Goal: Task Accomplishment & Management: Contribute content

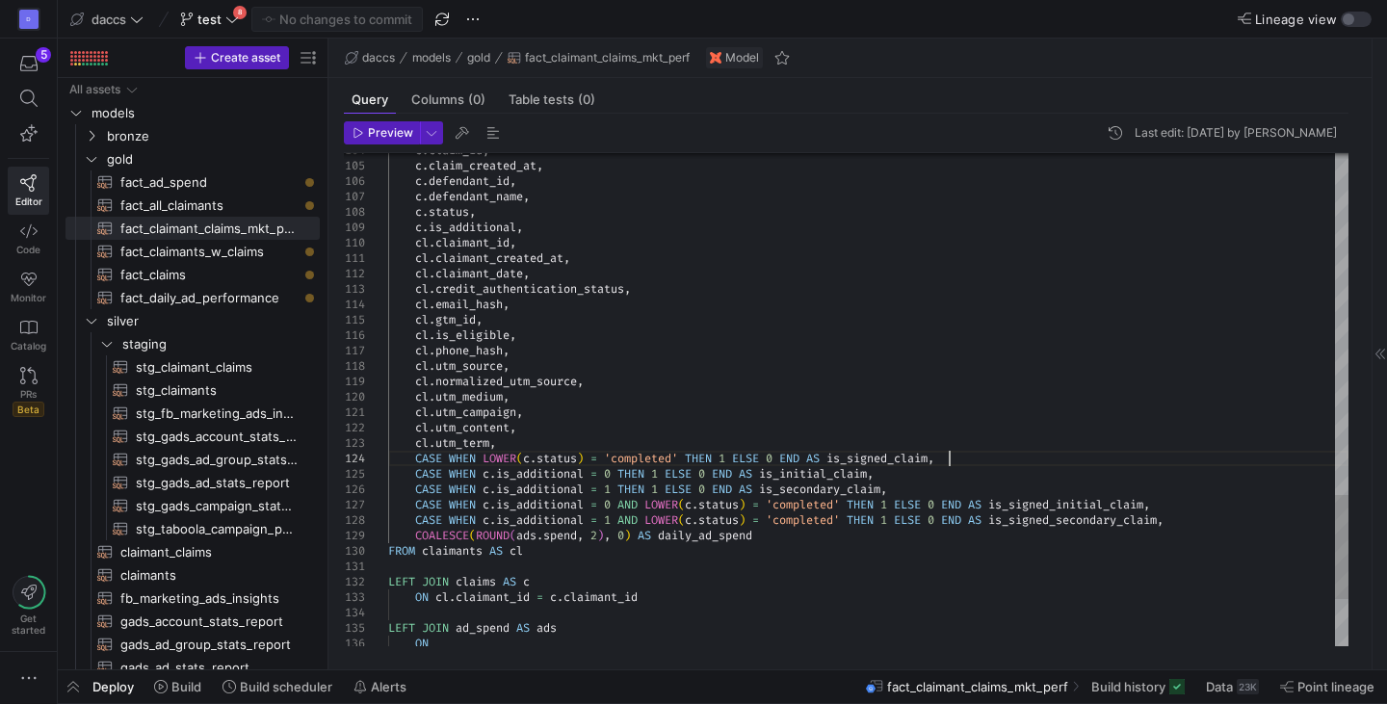
scroll to position [30, 187]
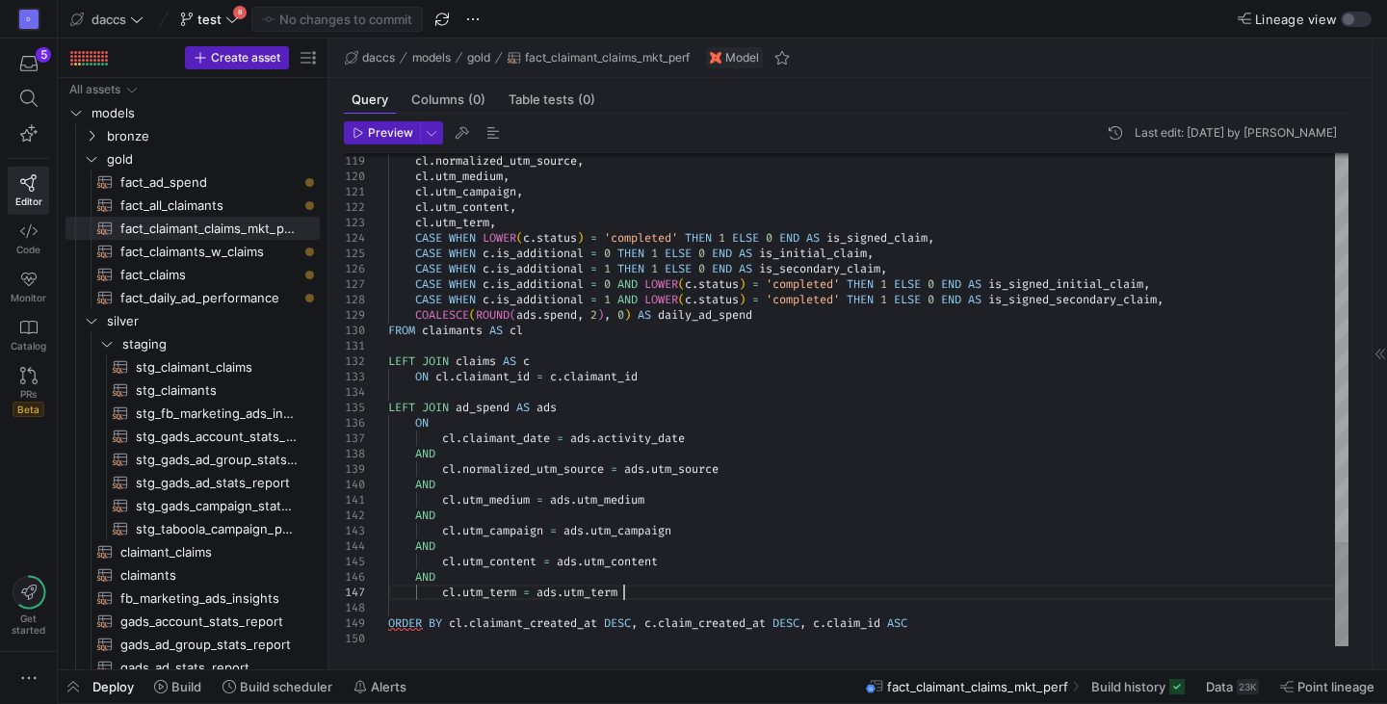
drag, startPoint x: 639, startPoint y: 588, endPoint x: 504, endPoint y: 427, distance: 210.0
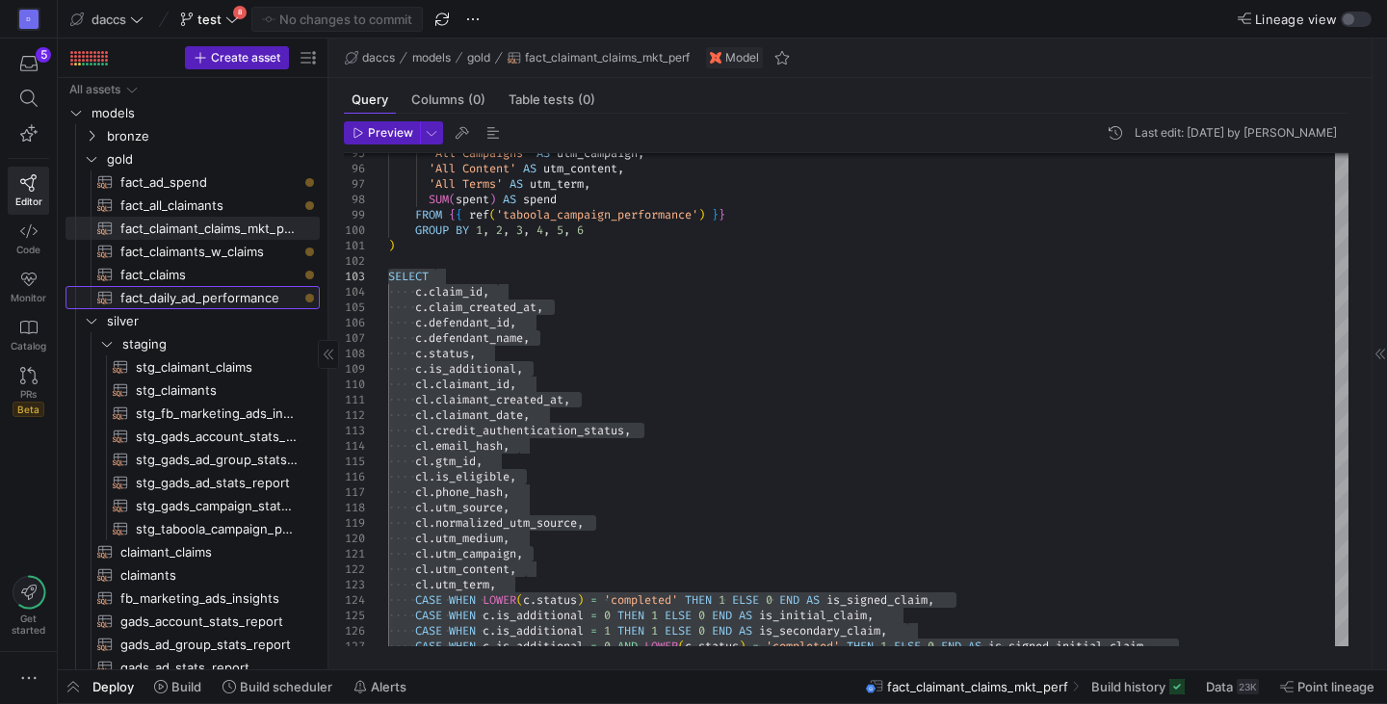
click at [208, 293] on span "fact_daily_ad_performance​​​​​​​​​​" at bounding box center [208, 298] width 177 height 22
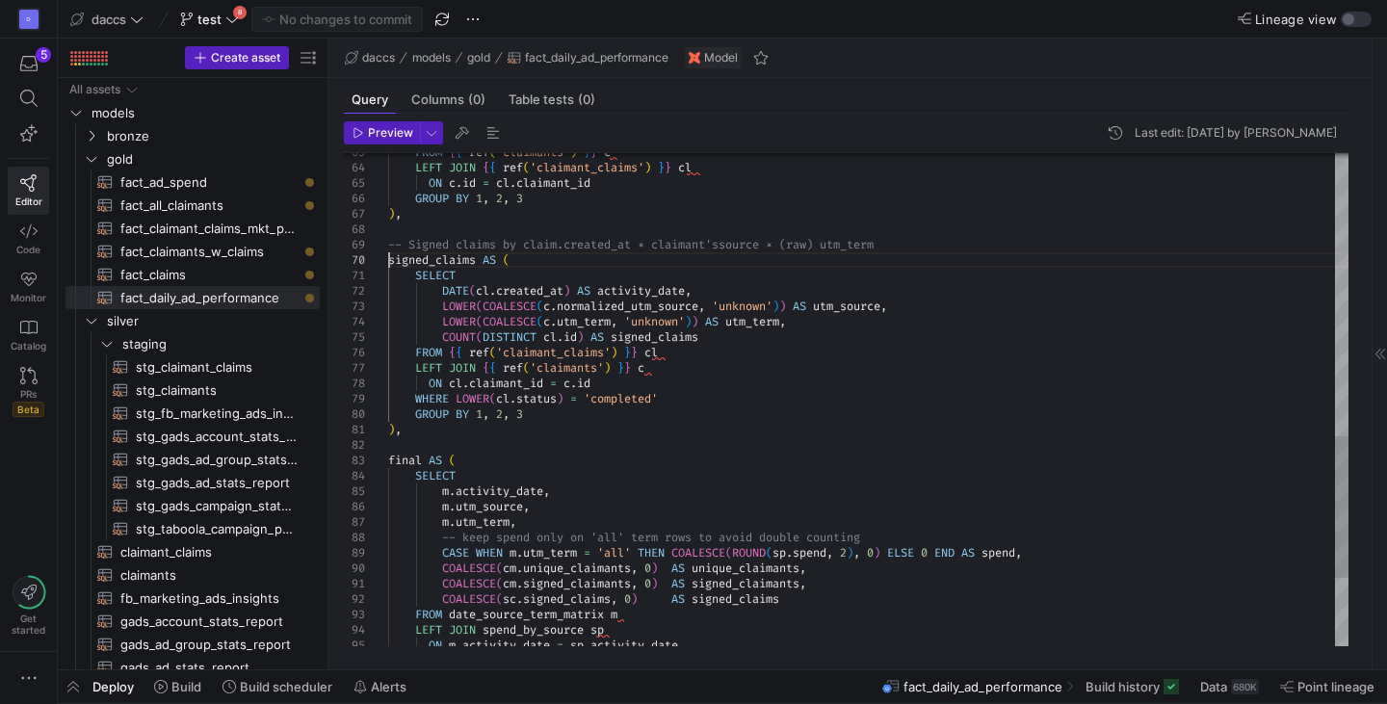
scroll to position [30, 0]
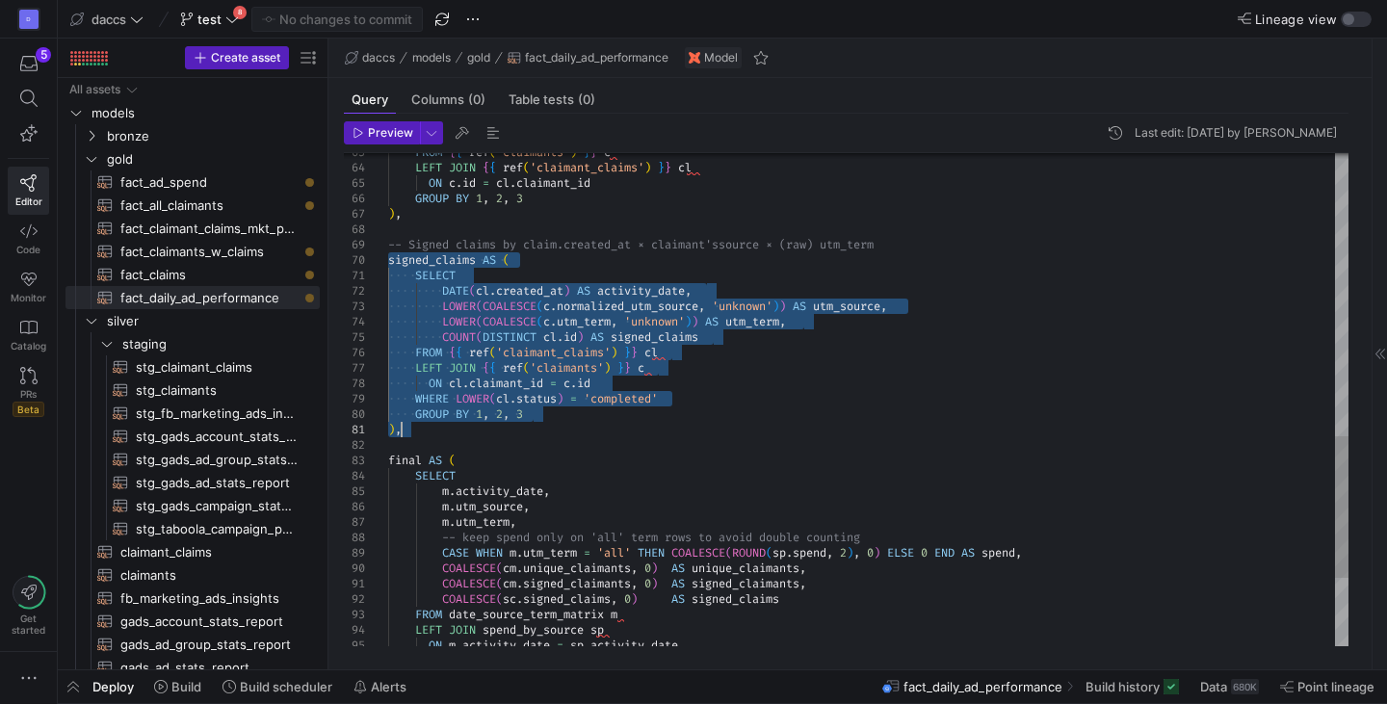
drag, startPoint x: 388, startPoint y: 256, endPoint x: 462, endPoint y: 433, distance: 190.9
click at [462, 433] on div "WHERE LOWER ( cl . status ) = 'completed' GROUP BY 1 , 2 , 3 ) , final AS ( SEL…" at bounding box center [868, 28] width 961 height 1711
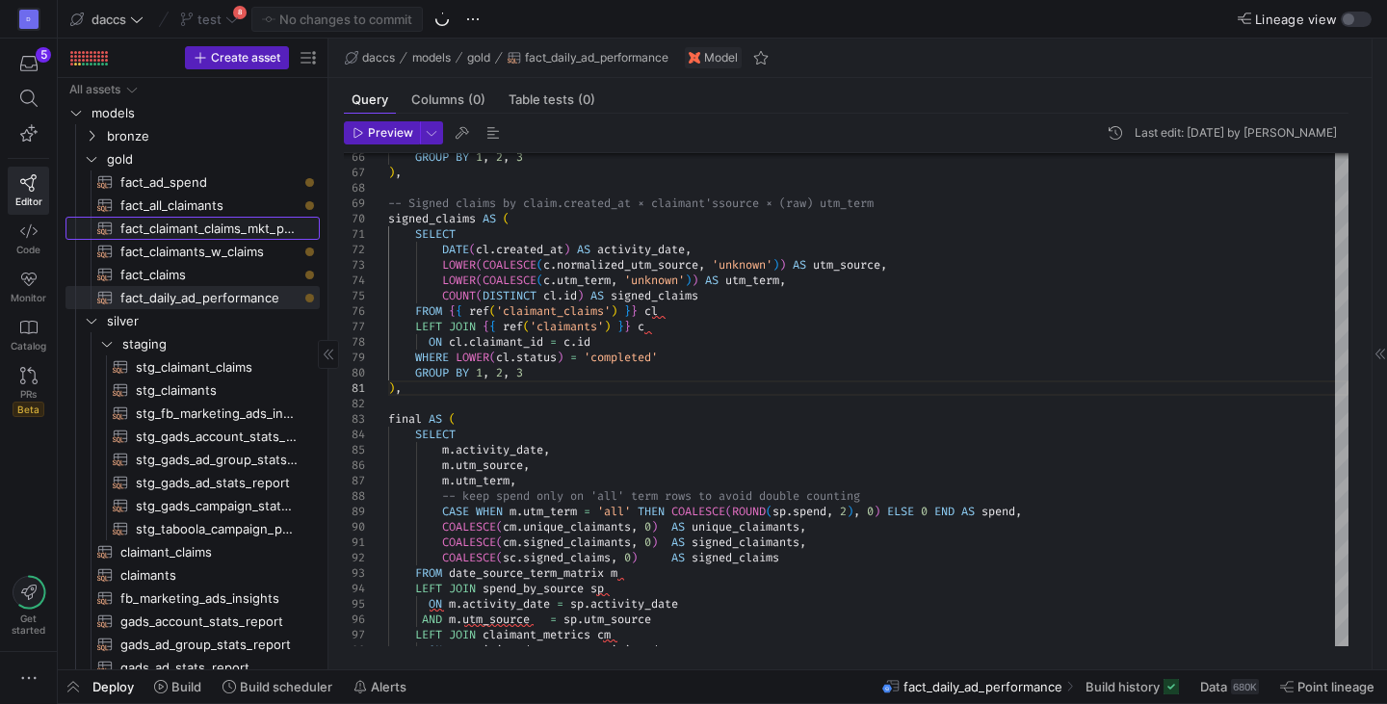
click at [240, 227] on span "fact_claimant_claims_mkt_perf​​​​​​​​​​" at bounding box center [208, 229] width 177 height 22
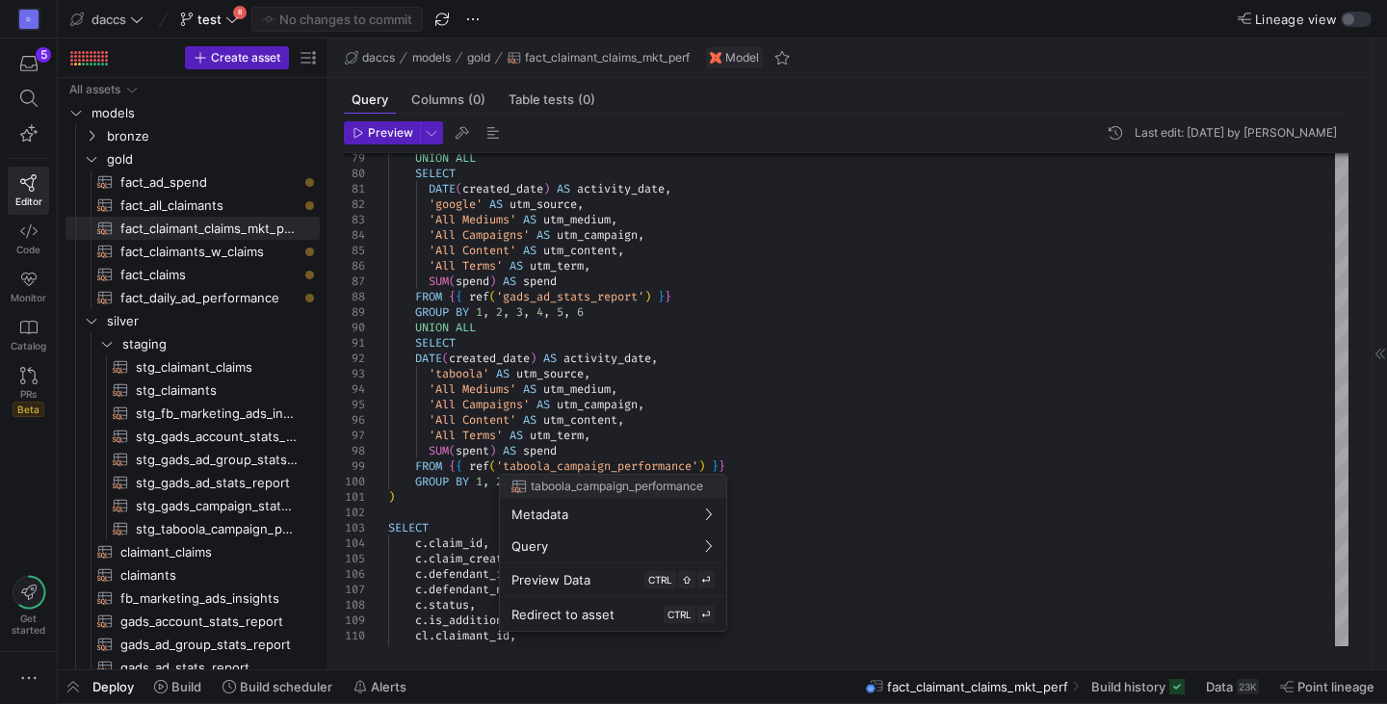
click at [834, 464] on div at bounding box center [693, 352] width 1387 height 704
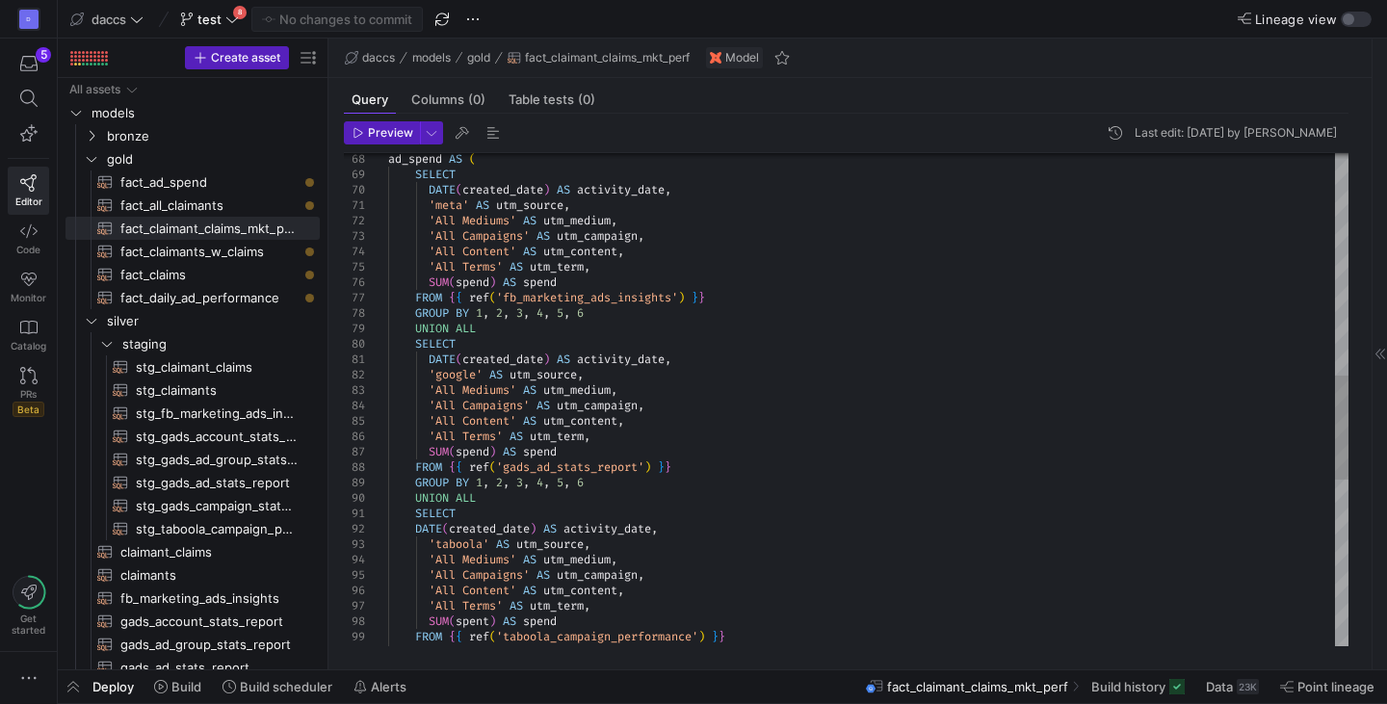
scroll to position [30, 0]
click at [697, 532] on div "'All Content' AS utm_content , 'All Terms' AS utm_term , SUM ( spent ) AS spend…" at bounding box center [868, 267] width 961 height 2328
click at [724, 627] on div "'All Content' AS utm_content , 'All Terms' AS utm_term , SUM ( spent ) AS spend…" at bounding box center [868, 267] width 961 height 2328
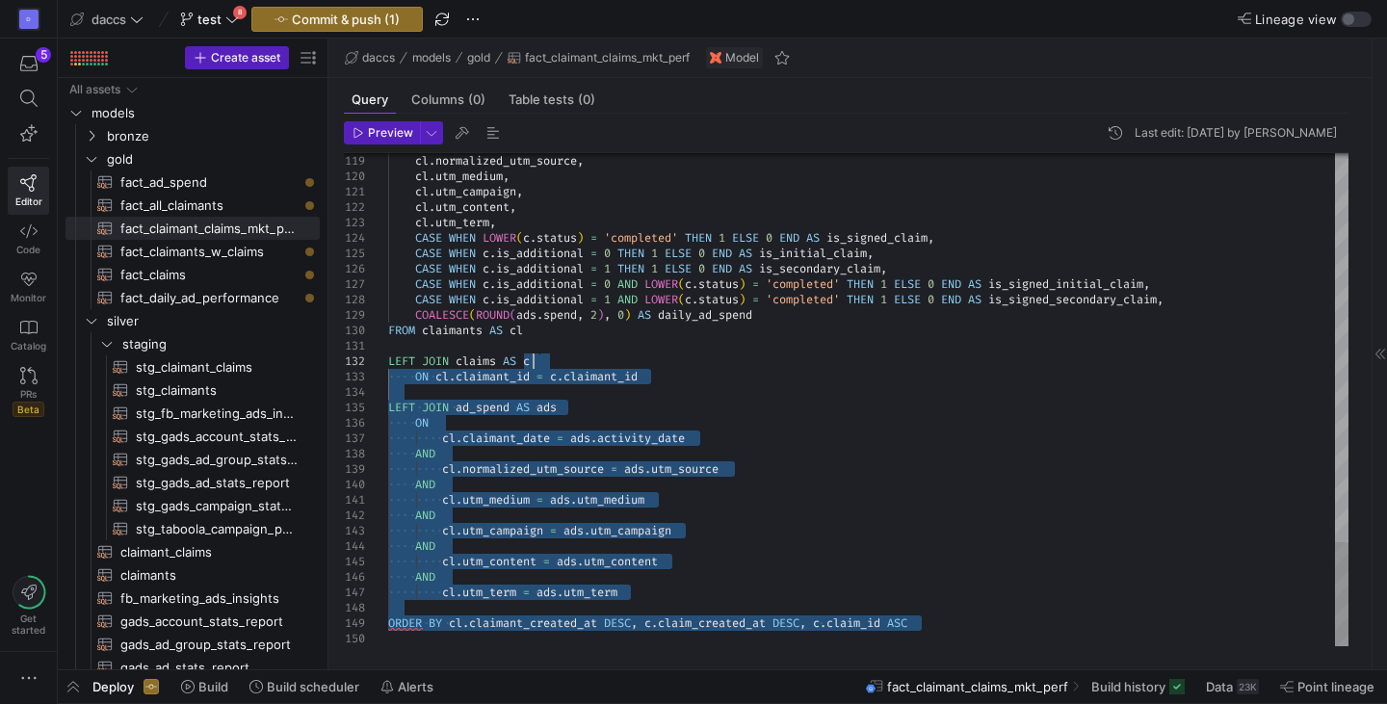
drag, startPoint x: 943, startPoint y: 629, endPoint x: 547, endPoint y: 354, distance: 482.5
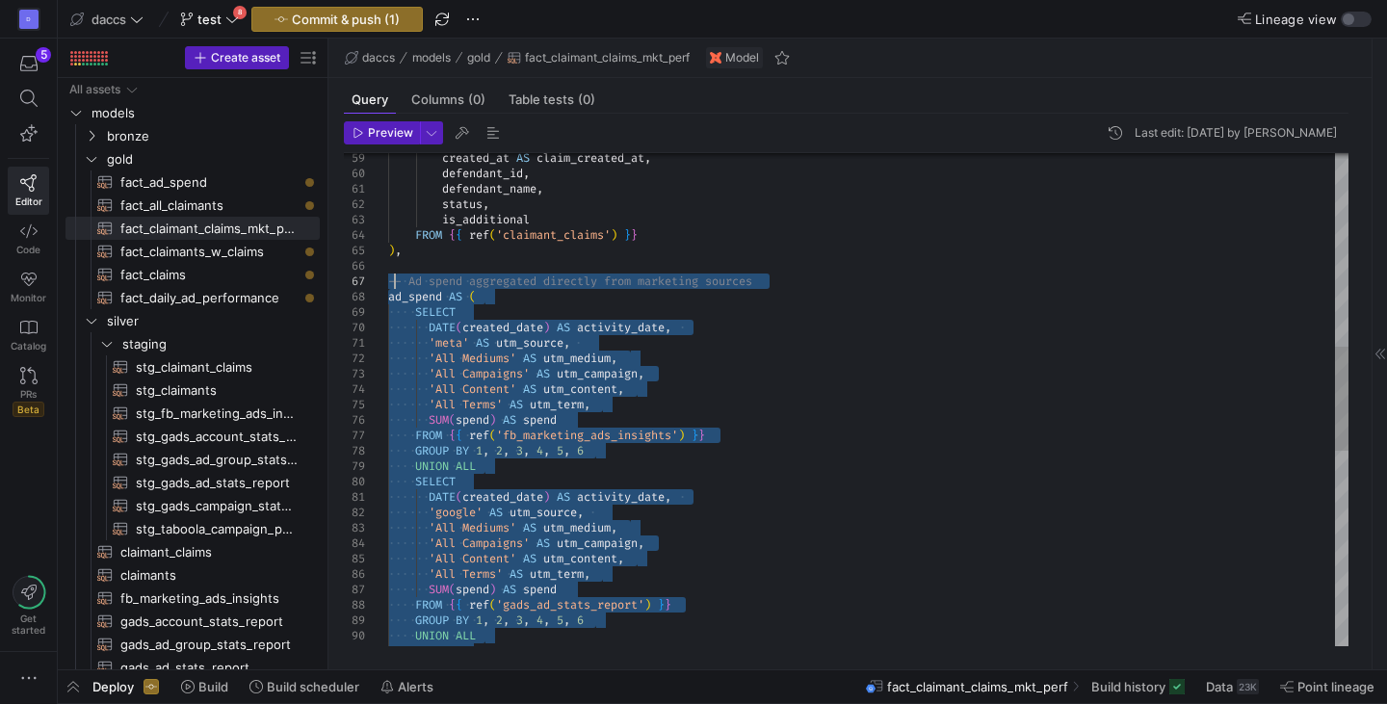
click at [393, 280] on div "SELECT UNION ALL GROUP BY 1 , 2 , 3 , 4 , 5 , 6 FROM { { ref ( 'gads_ad_stats_r…" at bounding box center [868, 405] width 961 height 2328
click at [542, 530] on div "SELECT UNION ALL GROUP BY 1 , 2 , 3 , 4 , 5 , 6 FROM { { ref ( 'gads_ad_stats_r…" at bounding box center [868, 405] width 961 height 2328
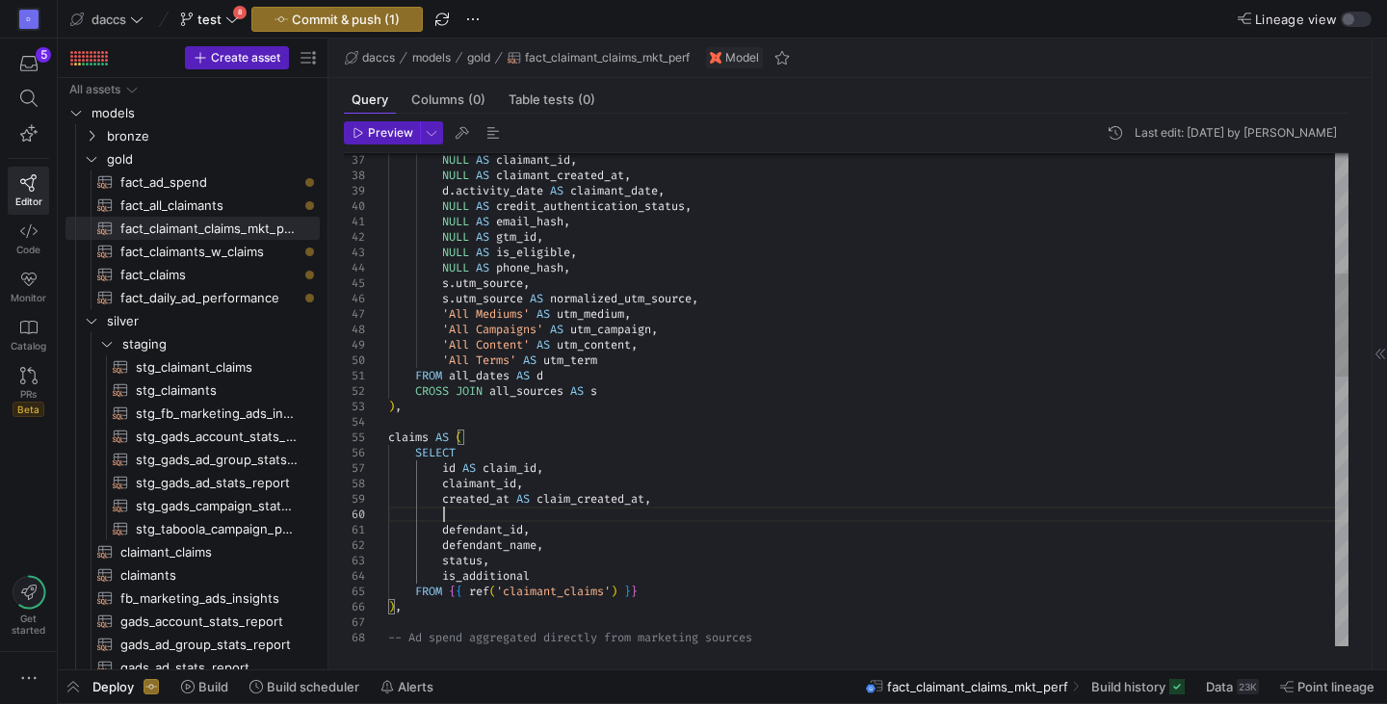
scroll to position [139, 54]
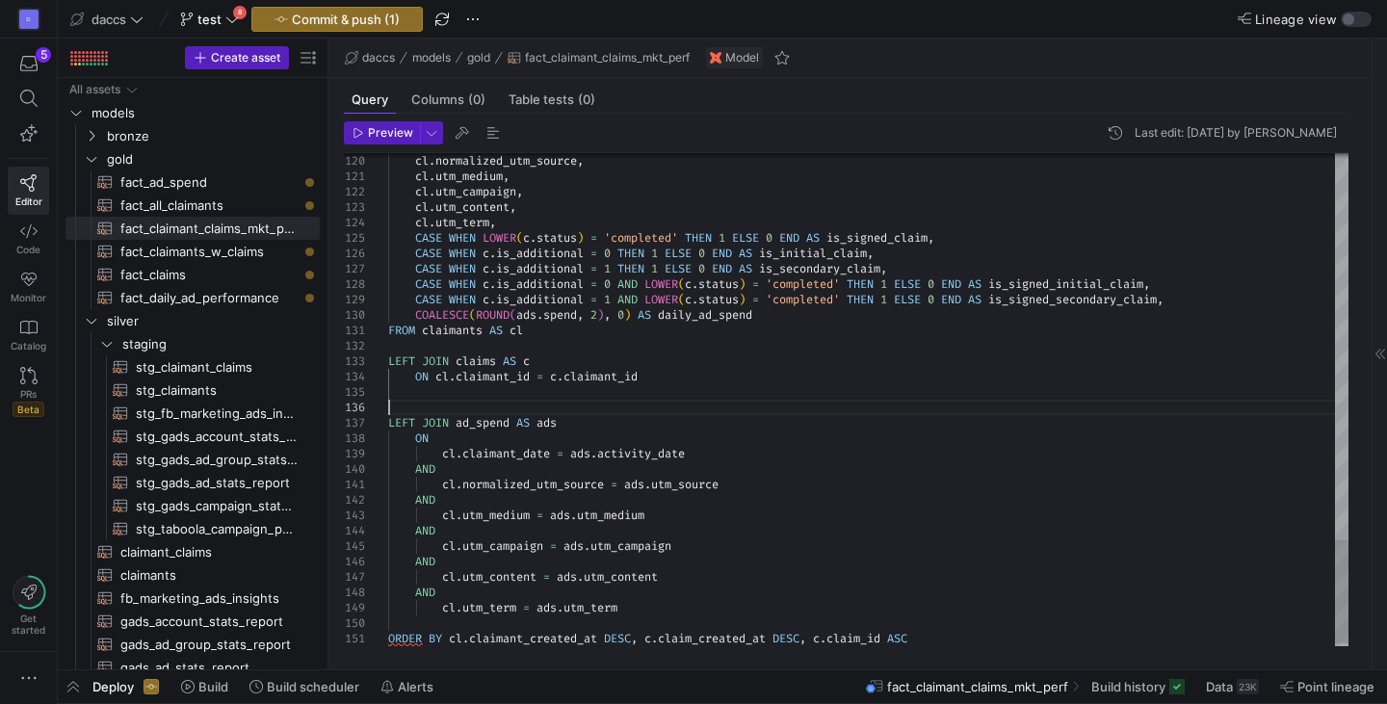
scroll to position [92, 0]
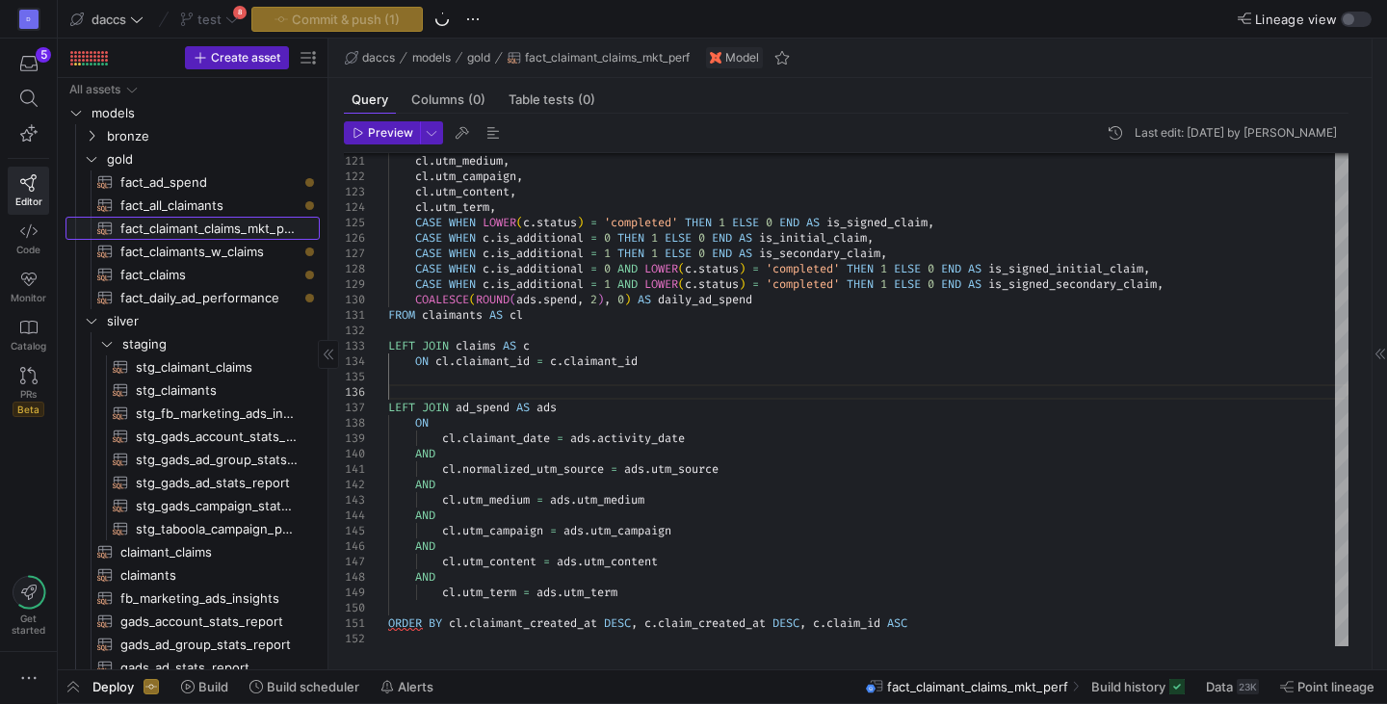
click at [251, 225] on span "fact_claimant_claims_mkt_perf​​​​​​​​​​" at bounding box center [208, 229] width 177 height 22
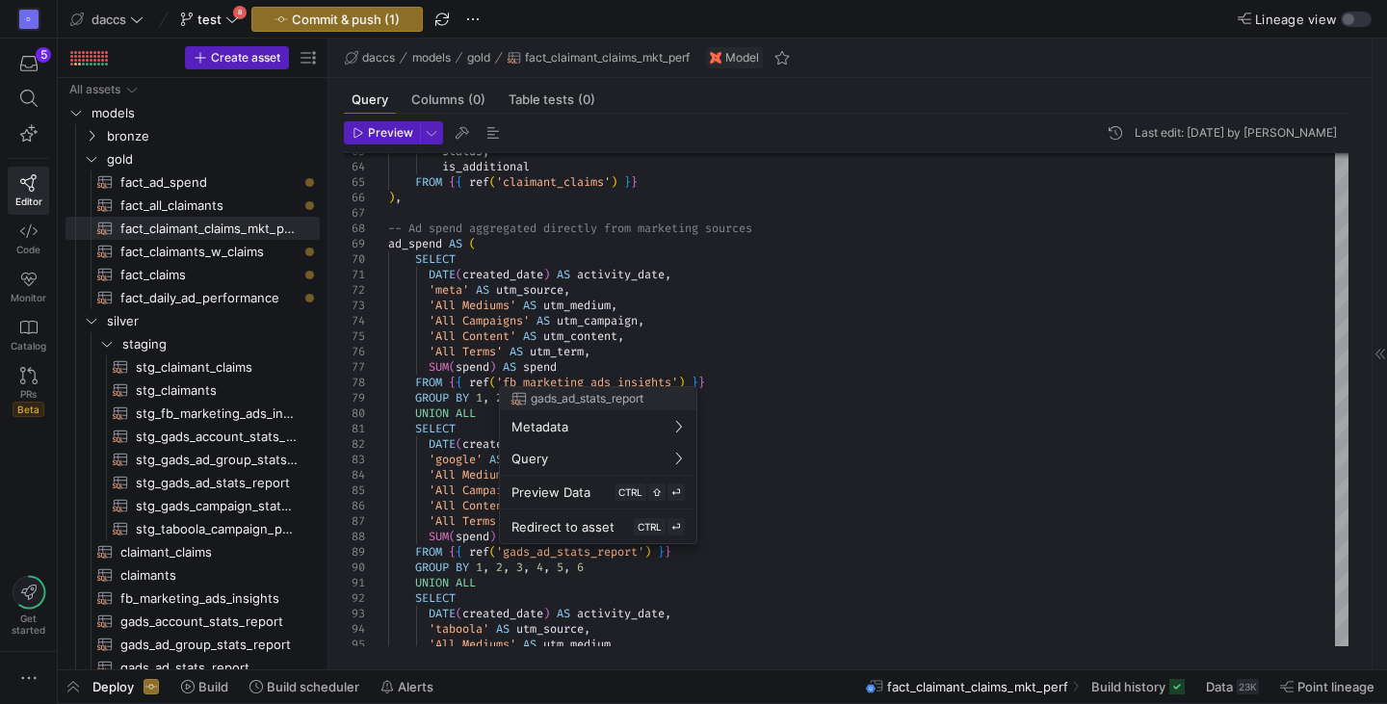
click at [902, 99] on div at bounding box center [693, 352] width 1387 height 704
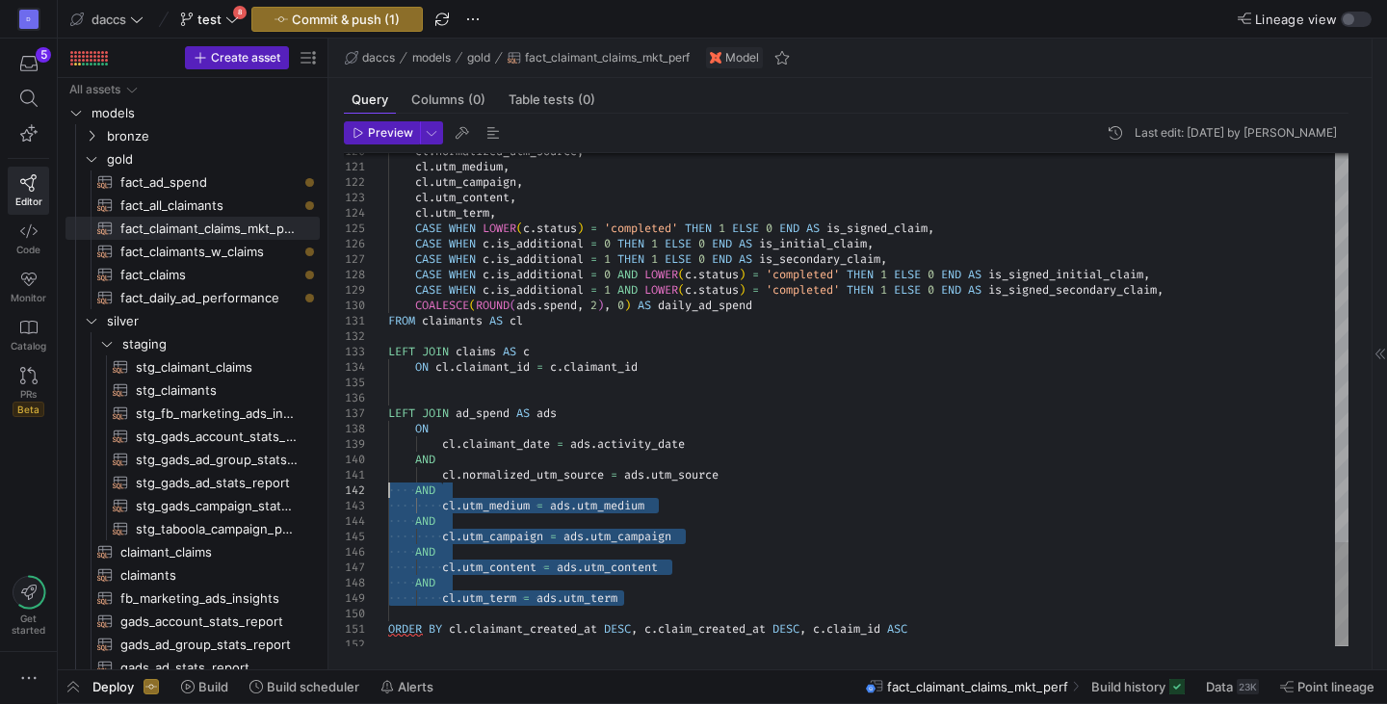
drag, startPoint x: 651, startPoint y: 598, endPoint x: 366, endPoint y: 494, distance: 303.6
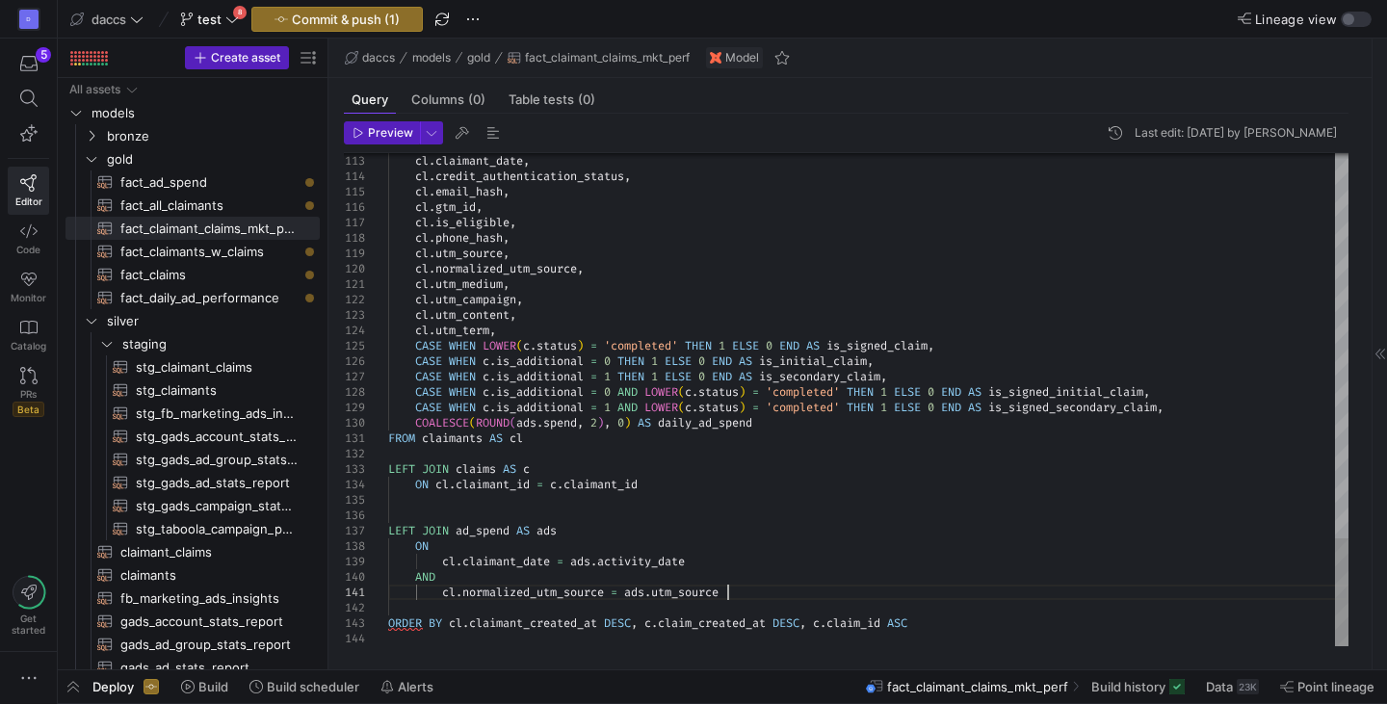
scroll to position [61, 0]
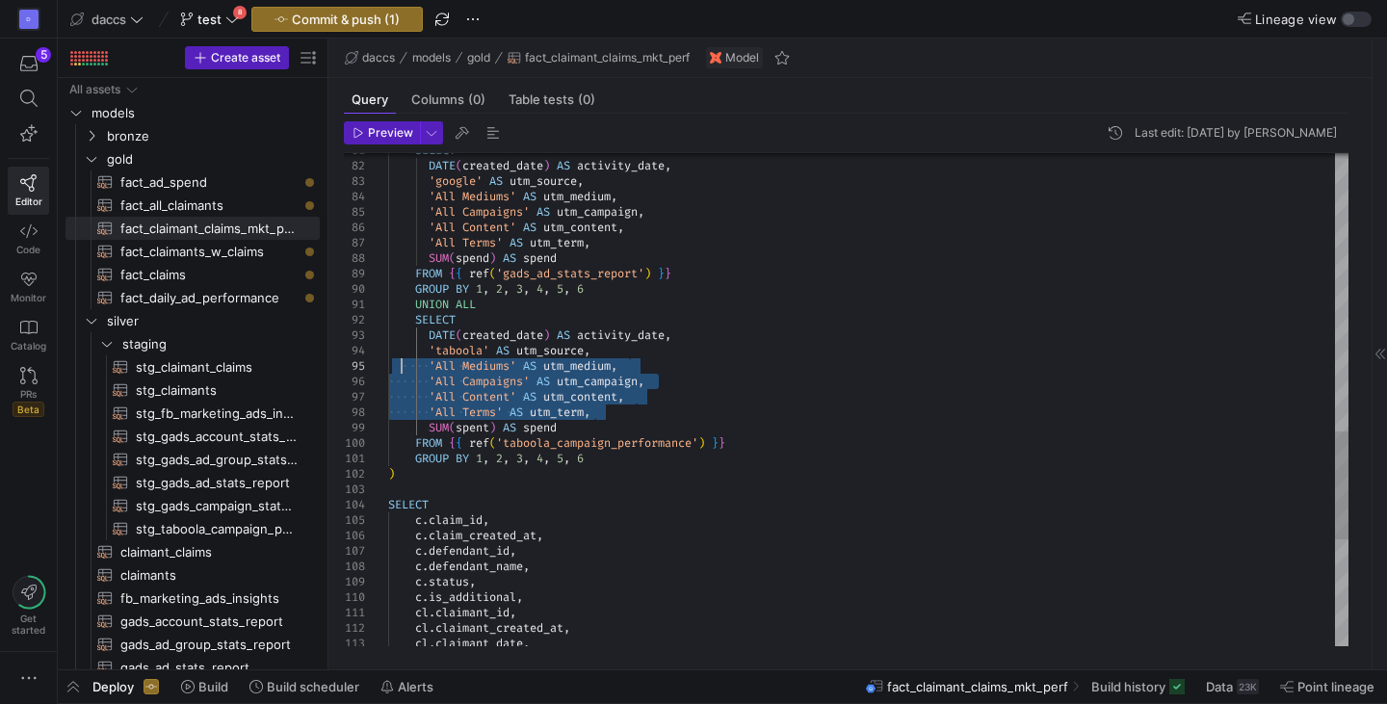
drag, startPoint x: 606, startPoint y: 412, endPoint x: 396, endPoint y: 367, distance: 214.9
click at [396, 367] on div "cl . claimant_date , cl . claimant_created_at , cl . claimant_id , c . status ,…" at bounding box center [868, 11] width 961 height 2235
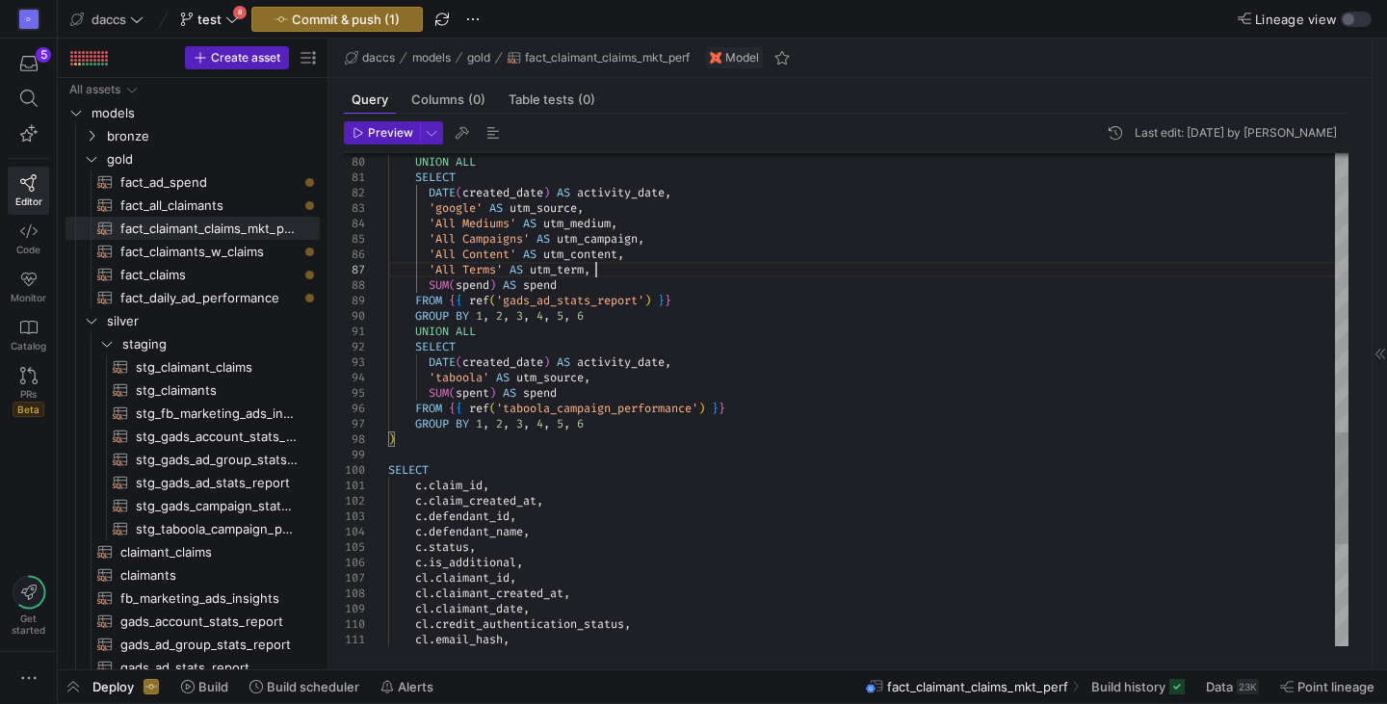
click at [636, 277] on div "cl . claimant_date , cl . claimant_created_at , cl . claimant_id , c . status ,…" at bounding box center [868, 8] width 961 height 2174
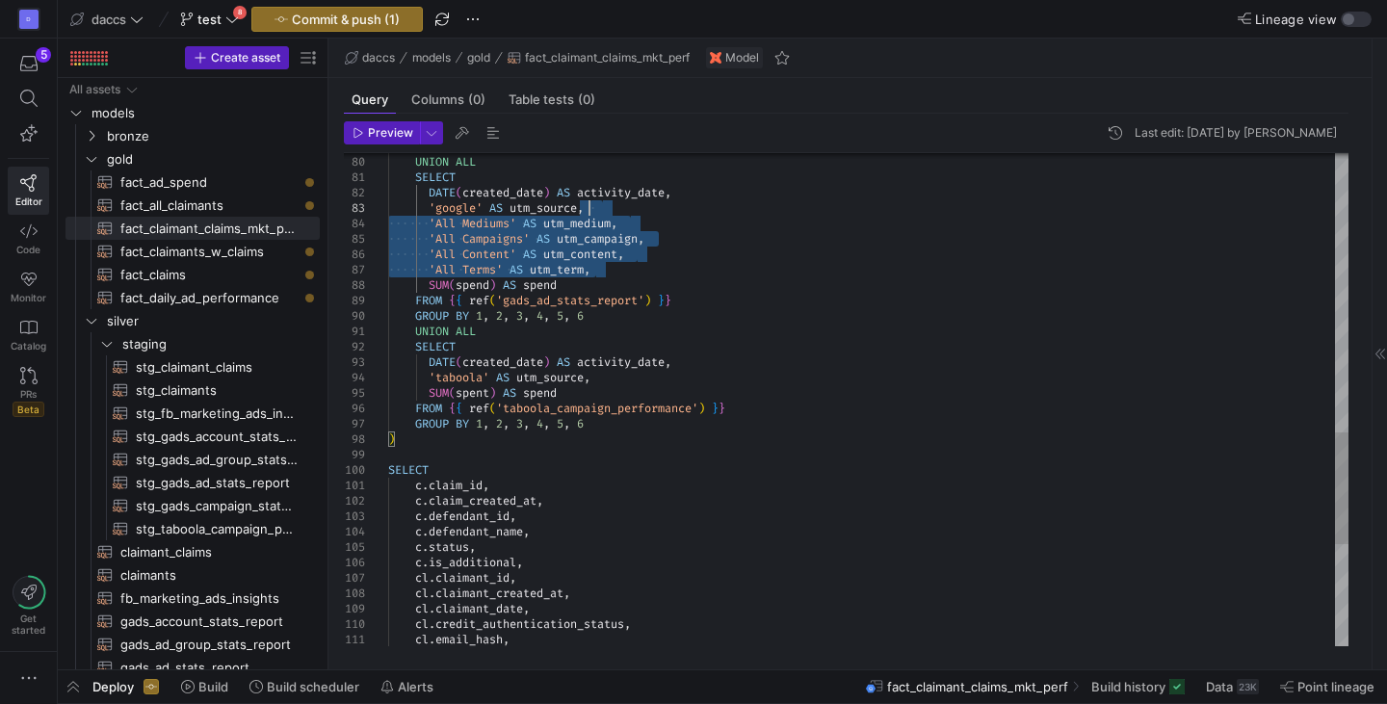
click at [593, 203] on div "cl . claimant_date , cl . claimant_created_at , cl . claimant_id , c . status ,…" at bounding box center [868, 8] width 961 height 2174
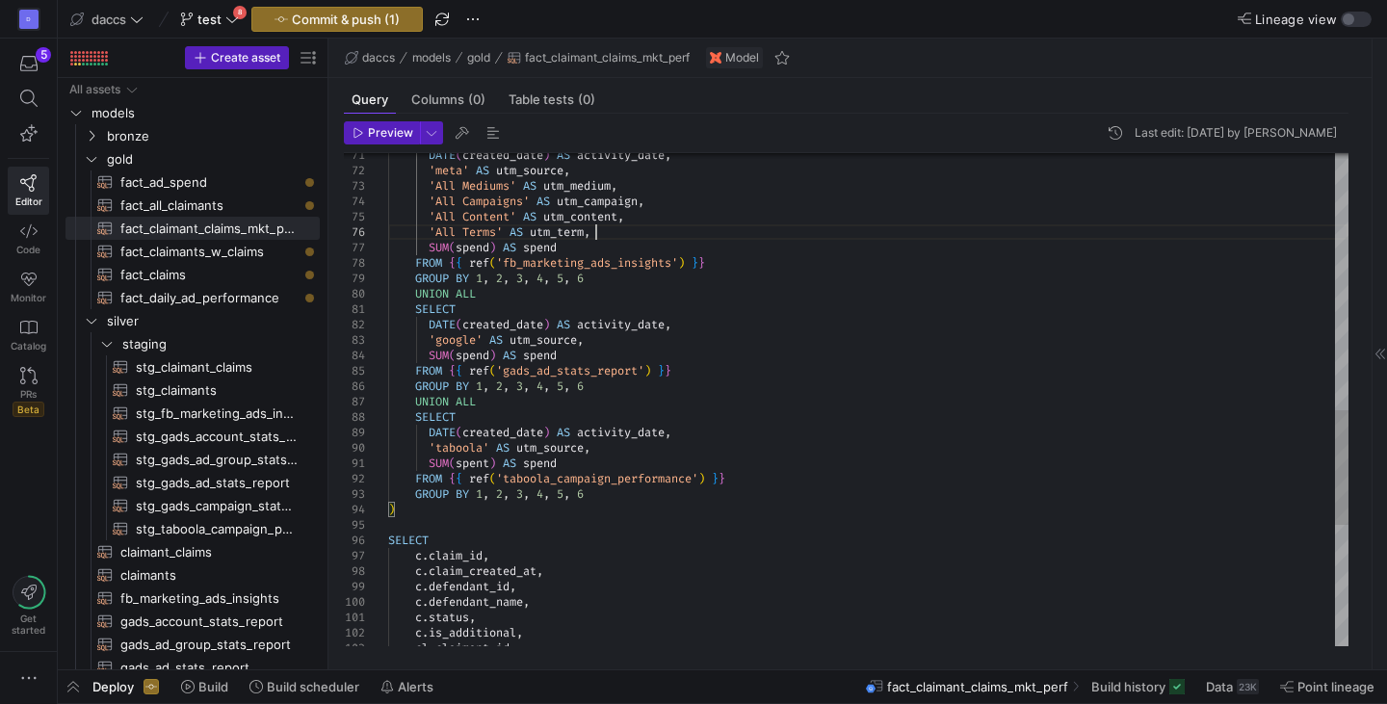
click at [596, 238] on div "cl . claimant_id , c . status , c . is_additional , c . defendant_id , c . defe…" at bounding box center [868, 109] width 961 height 2112
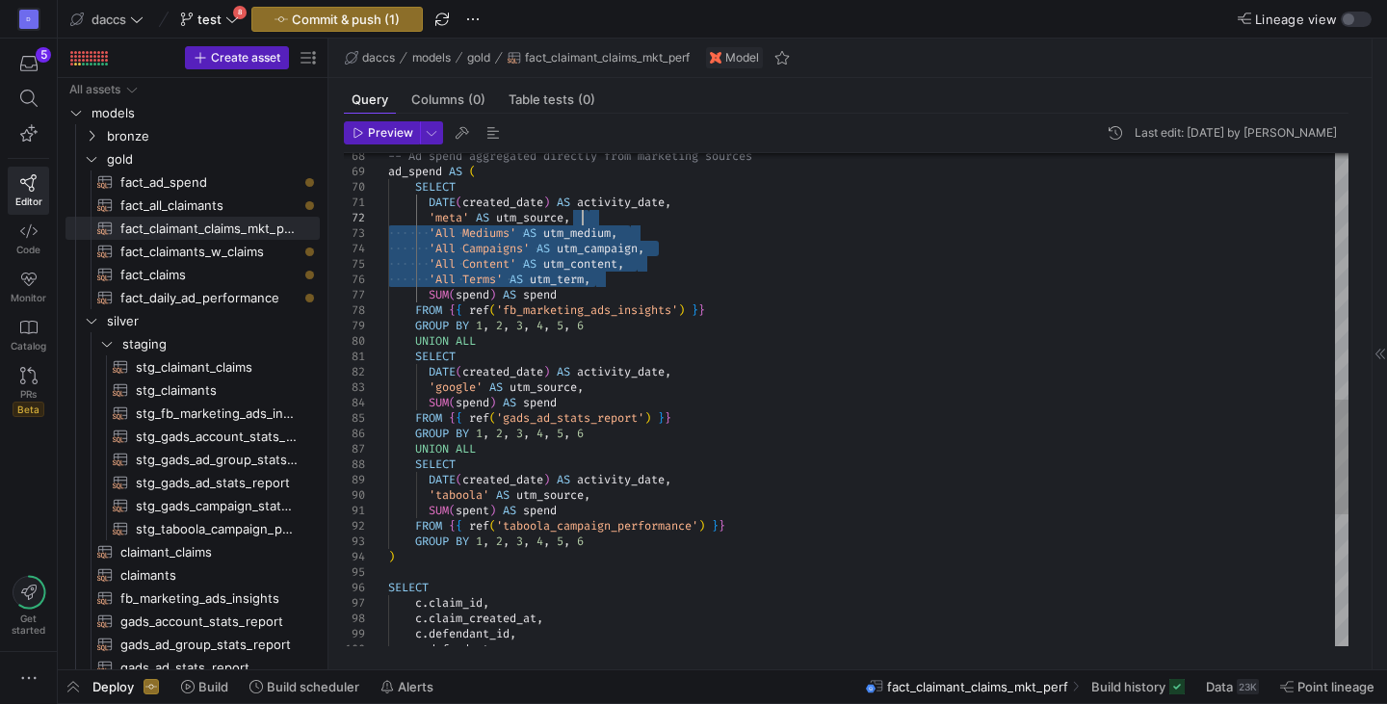
click at [593, 224] on div "c . defendant_id , c . defendant_name , [PERSON_NAME] claim_created_at , c . cl…" at bounding box center [868, 156] width 961 height 2112
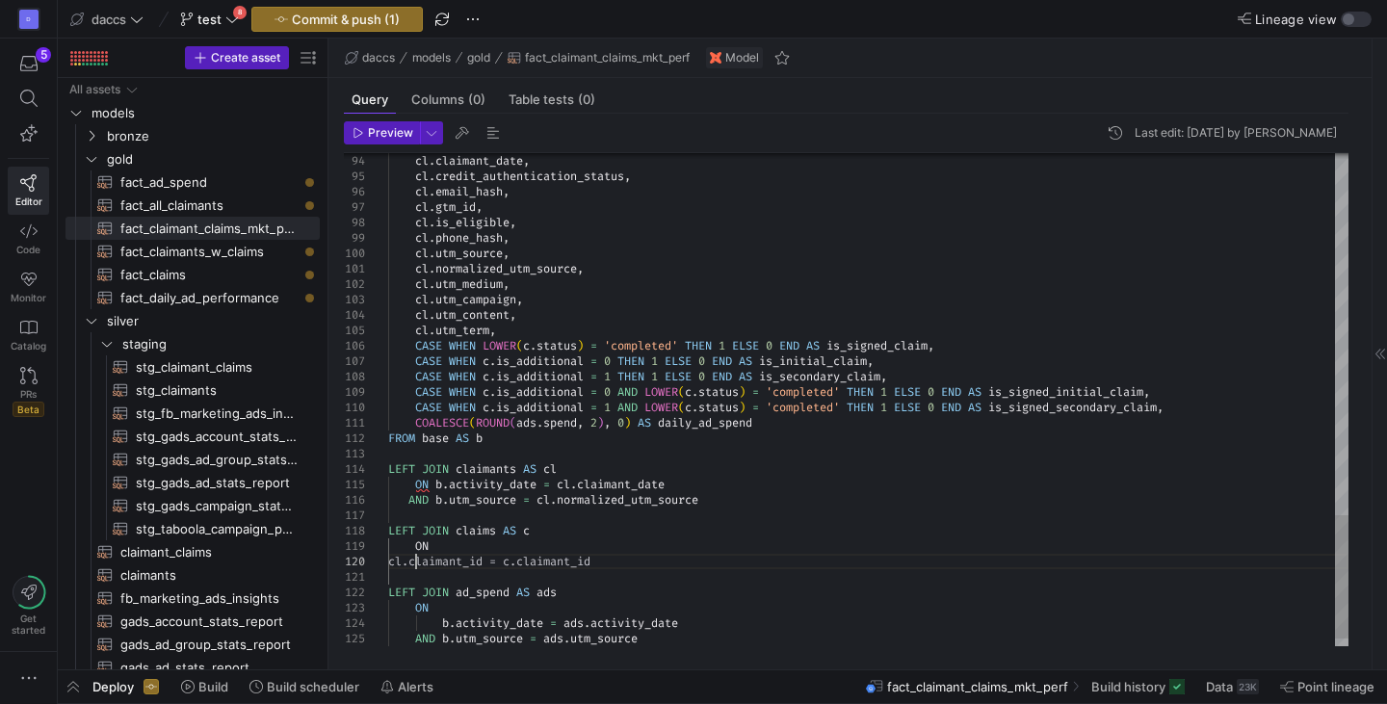
scroll to position [139, 27]
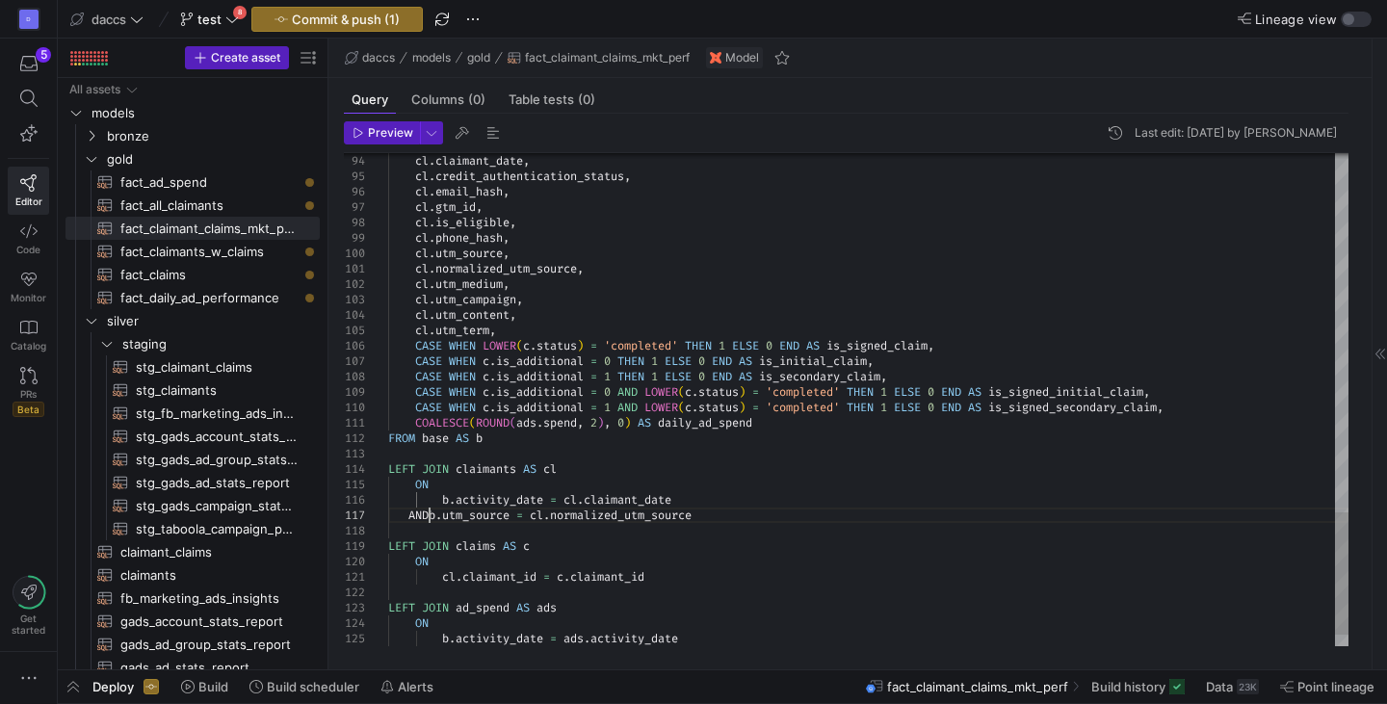
scroll to position [108, 20]
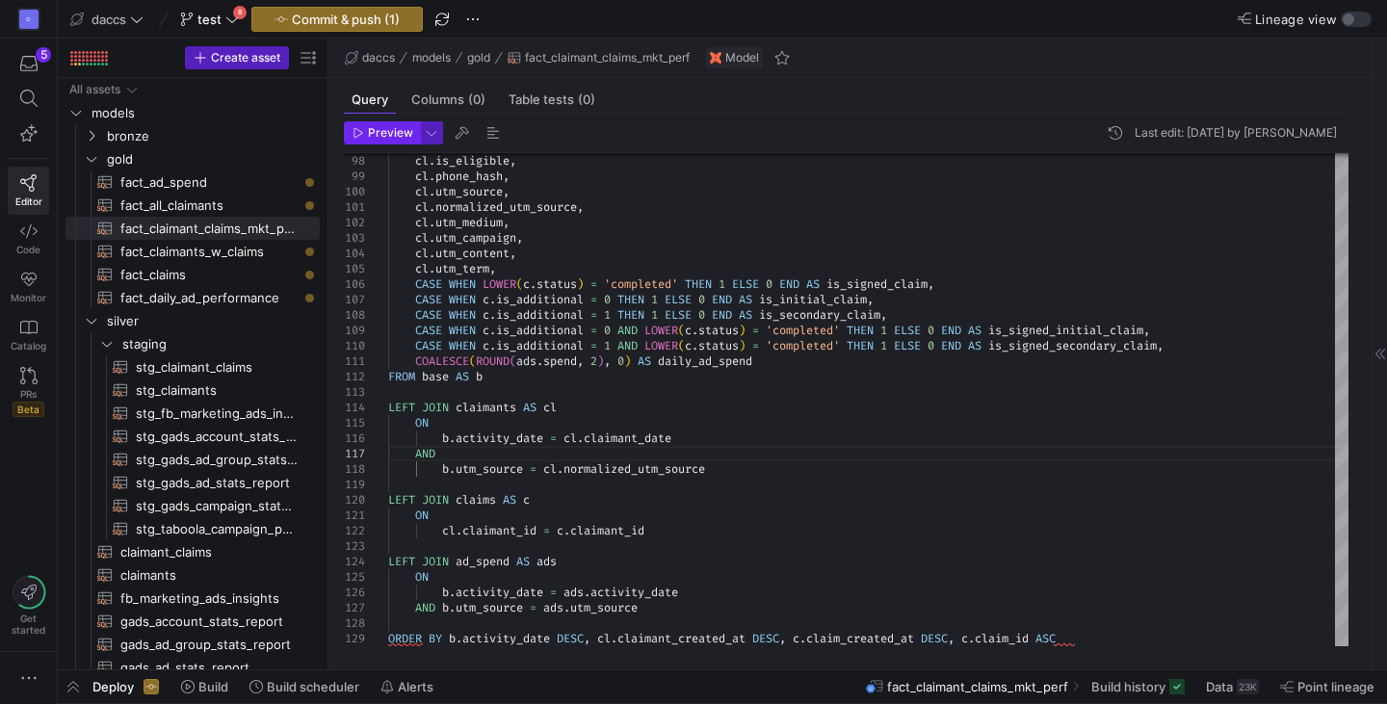
click at [386, 133] on span "Preview" at bounding box center [390, 132] width 45 height 13
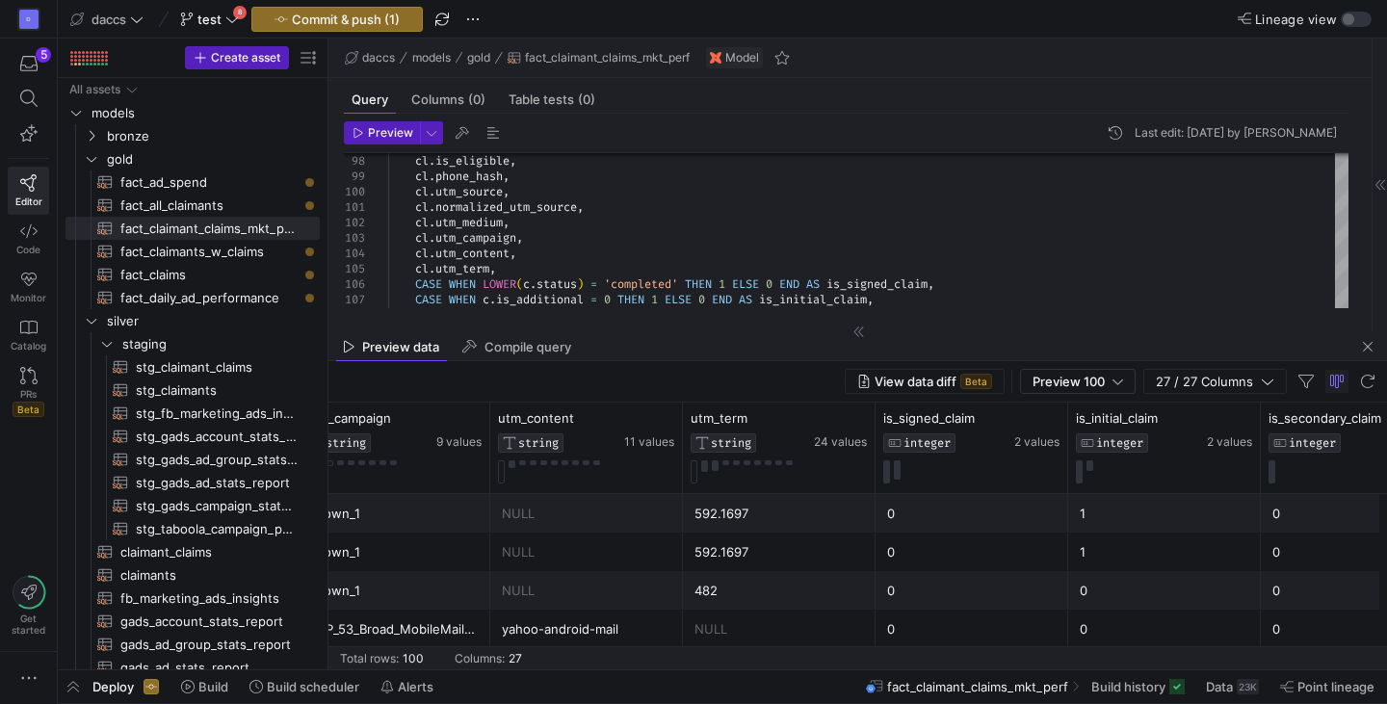
scroll to position [0, 3819]
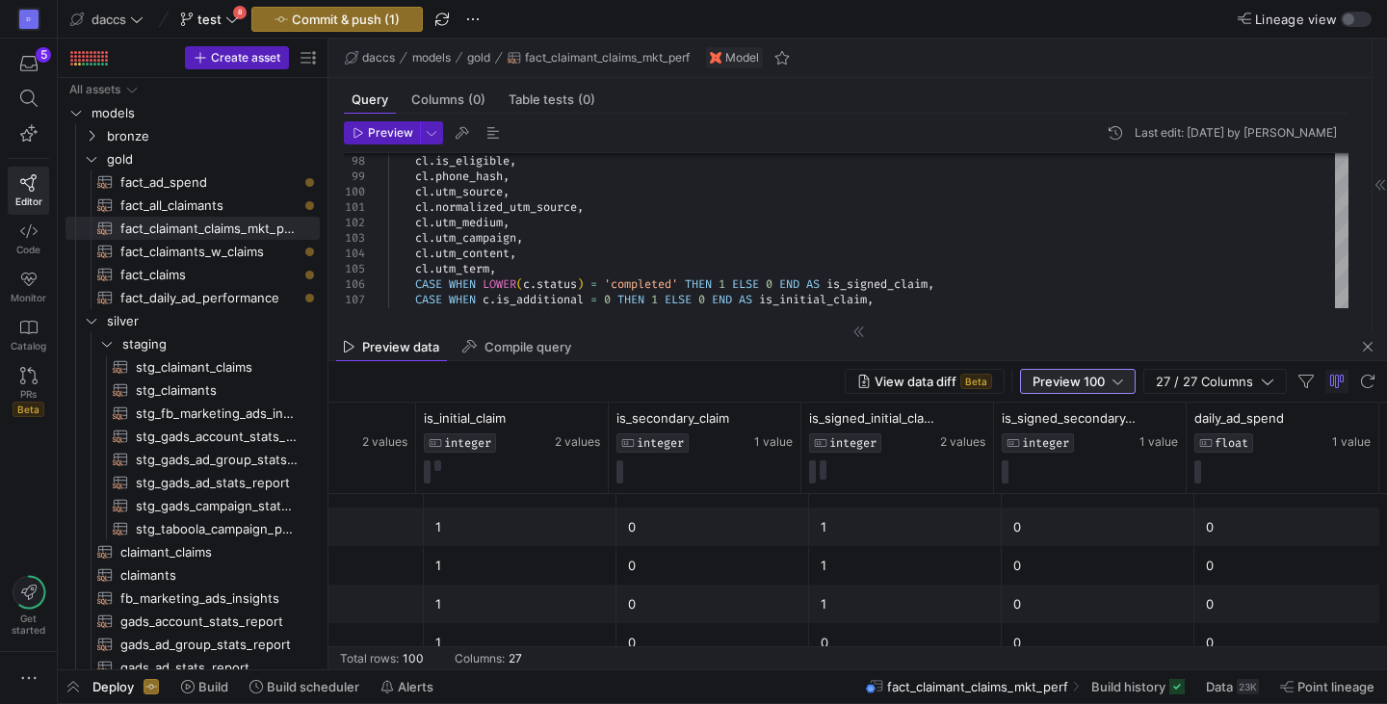
click at [1076, 379] on span "Preview 100" at bounding box center [1069, 381] width 72 height 15
click at [1079, 444] on span "Full Preview" at bounding box center [1078, 443] width 99 height 15
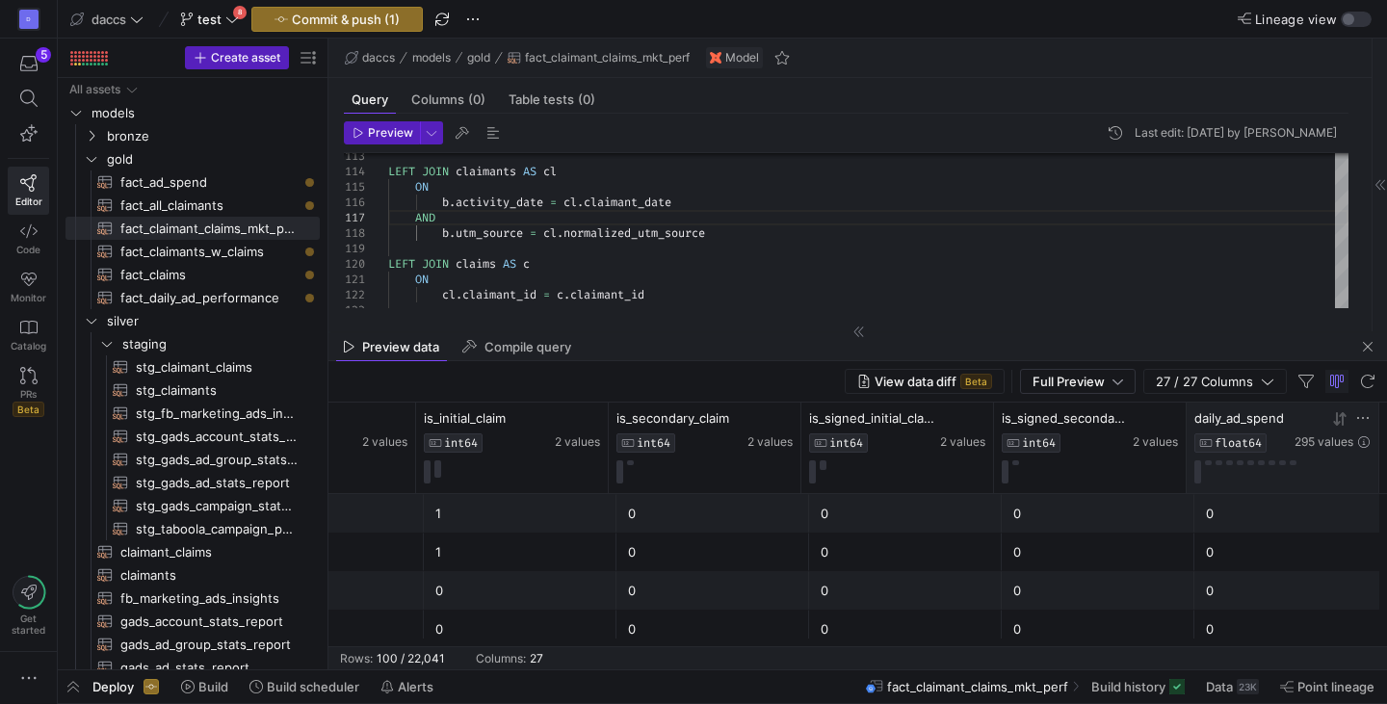
click at [1344, 421] on icon at bounding box center [1342, 417] width 7 height 13
click at [1336, 424] on icon at bounding box center [1337, 418] width 7 height 13
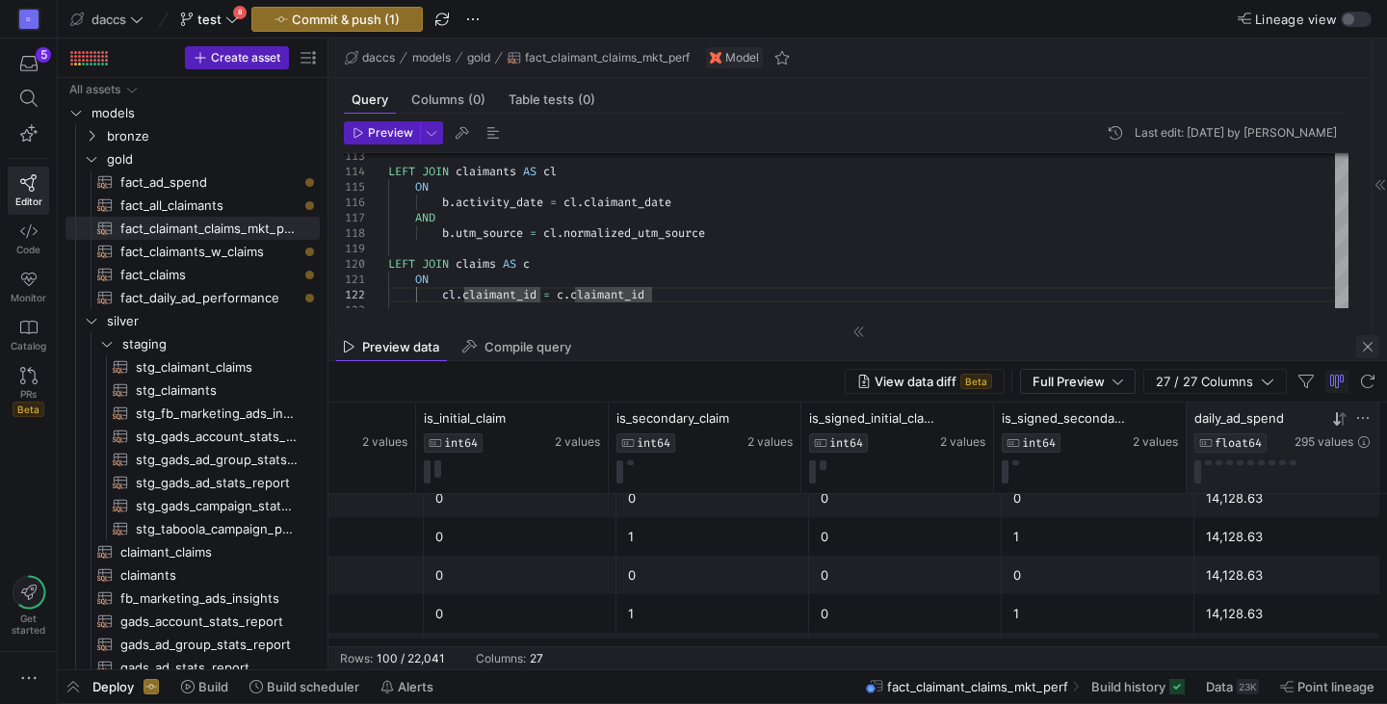
click at [1376, 347] on span "button" at bounding box center [1368, 346] width 23 height 23
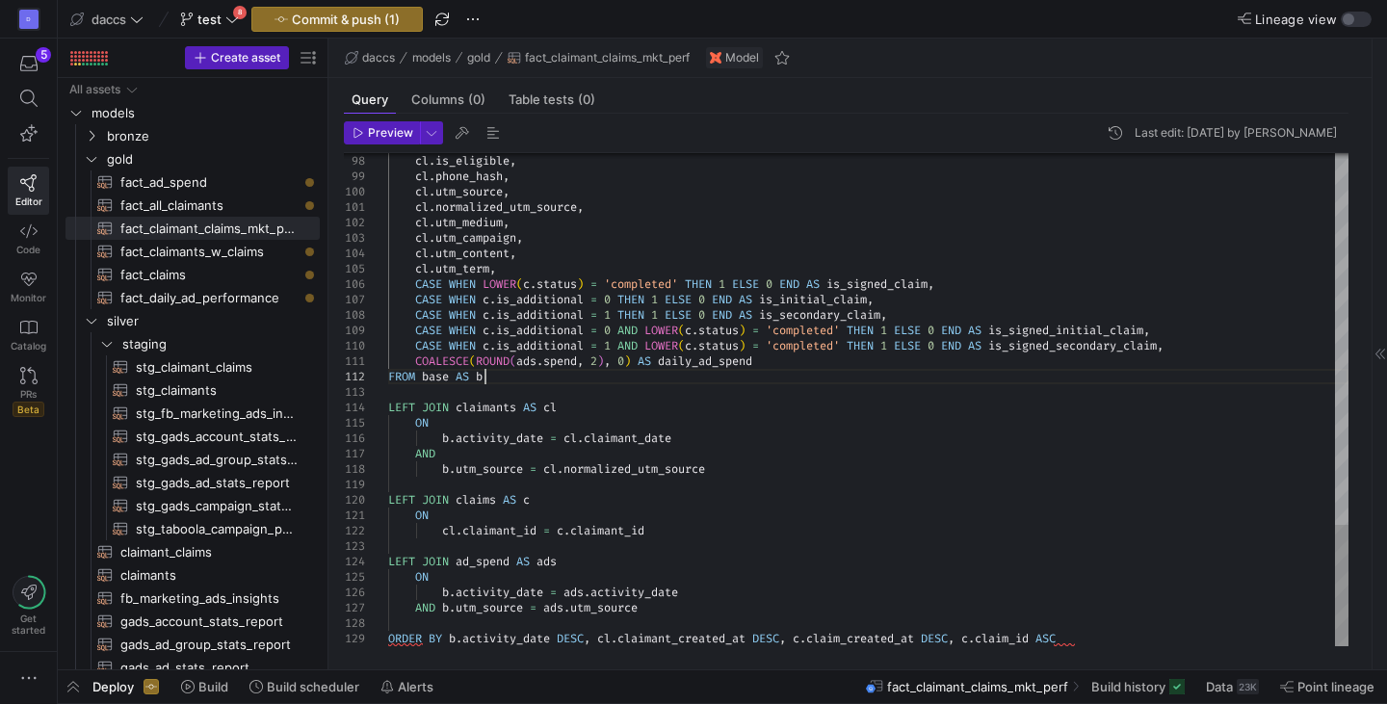
drag, startPoint x: 724, startPoint y: 381, endPoint x: 639, endPoint y: 473, distance: 125.5
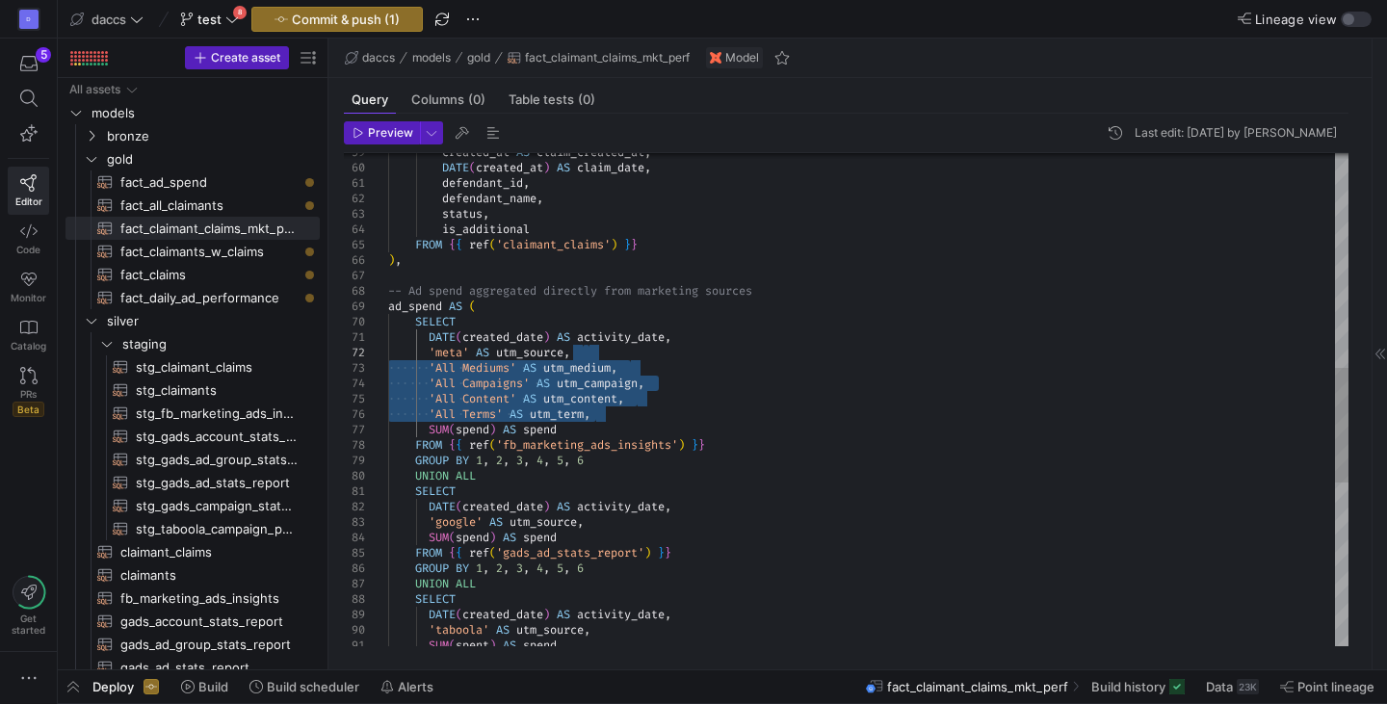
click at [639, 473] on div "'meta' AS utm_source , 'All Mediums' AS utm_medium , 'All Campaigns' AS utm_cam…" at bounding box center [868, 291] width 961 height 2112
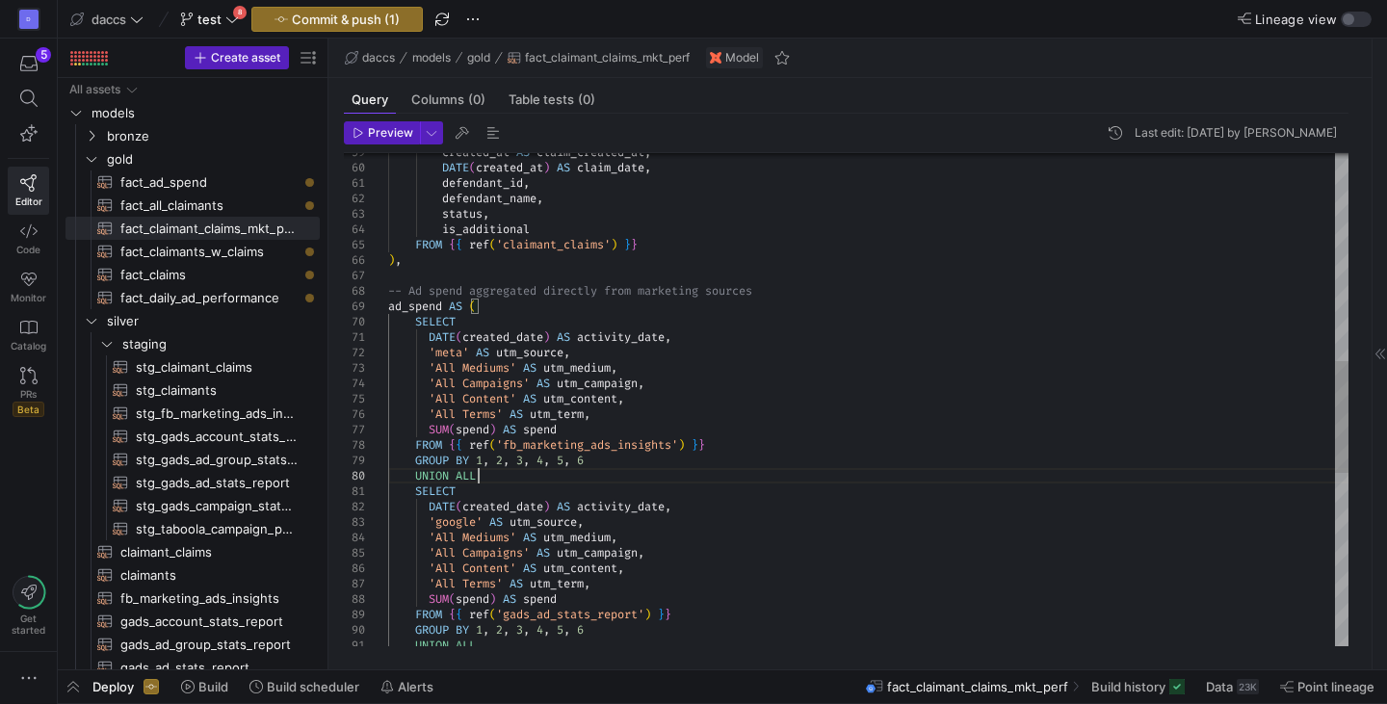
click at [639, 473] on div "'meta' AS utm_source , 'All Mediums' AS utm_medium , 'All Campaigns' AS utm_cam…" at bounding box center [868, 322] width 961 height 2174
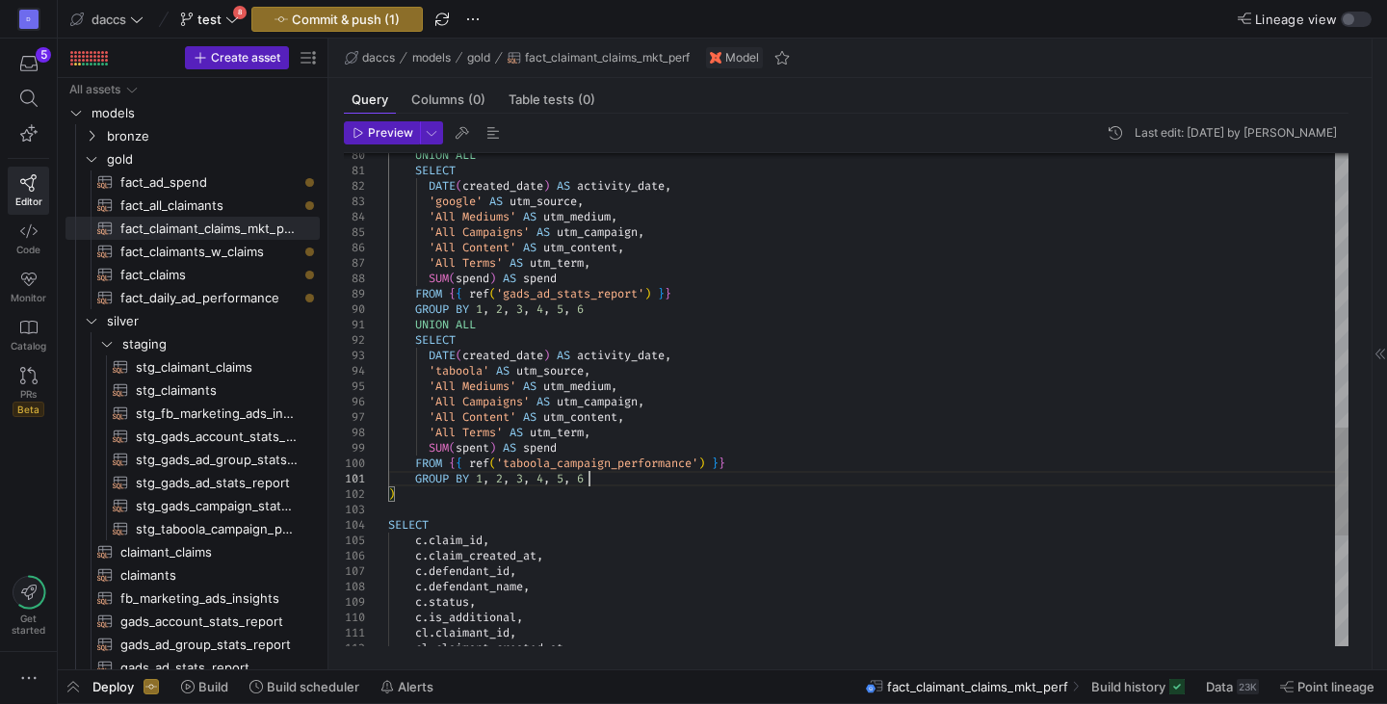
click at [639, 473] on div "UNION ALL SELECT DATE ( created_date ) AS activity_date , 'google' AS utm_sourc…" at bounding box center [868, 31] width 961 height 2235
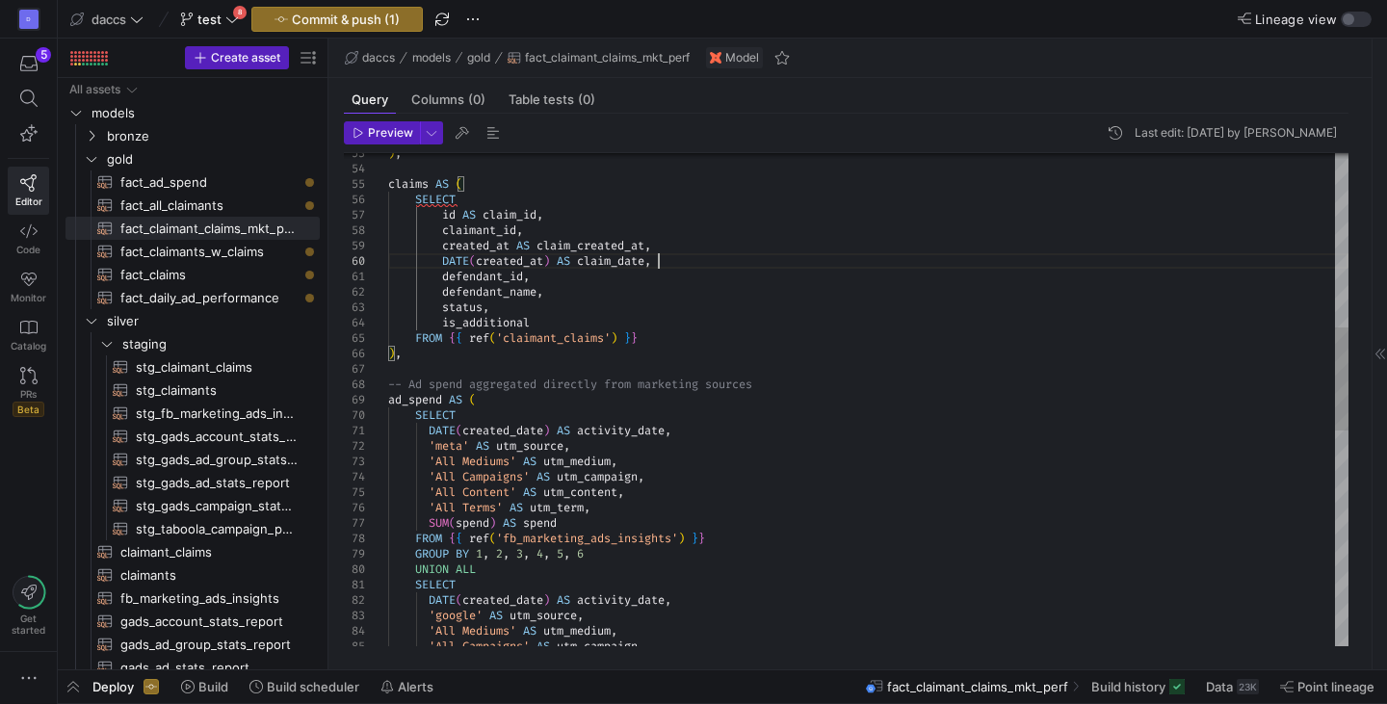
click at [693, 258] on div "DATE ( created_at ) AS claim_date , defendant_id , defendant_name , status , is…" at bounding box center [868, 499] width 961 height 2343
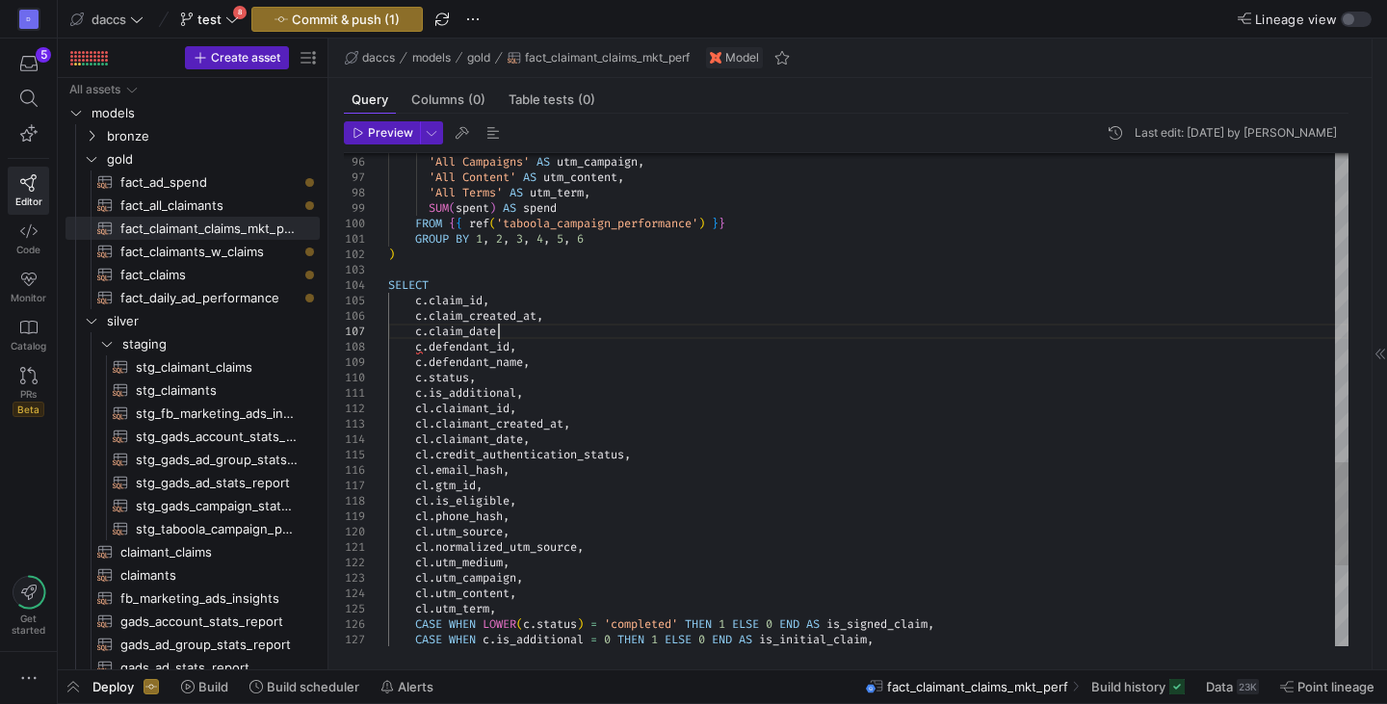
scroll to position [92, 117]
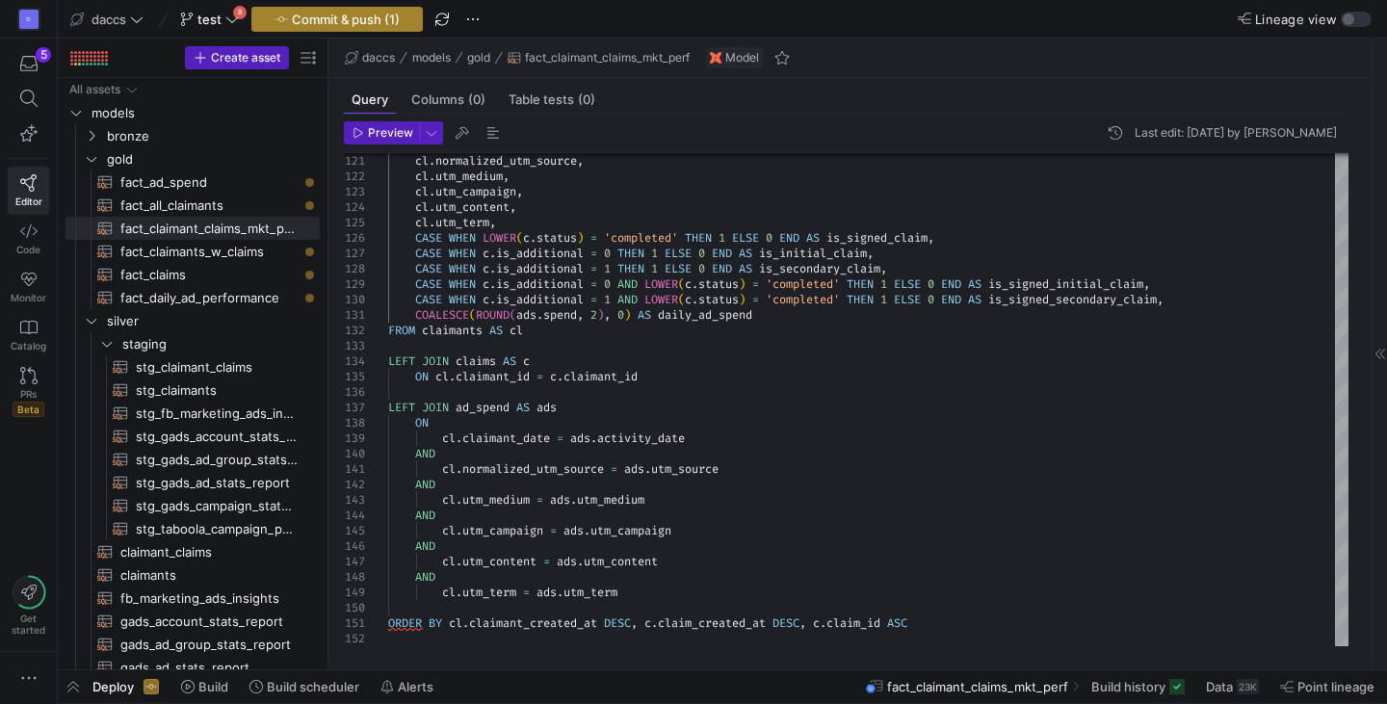
type textarea "[DOMAIN_NAME]_additional, cl.claimant_id, cl.claimant_created_at, cl.claimant_d…"
click at [362, 18] on span "Commit & push (1)" at bounding box center [346, 19] width 108 height 15
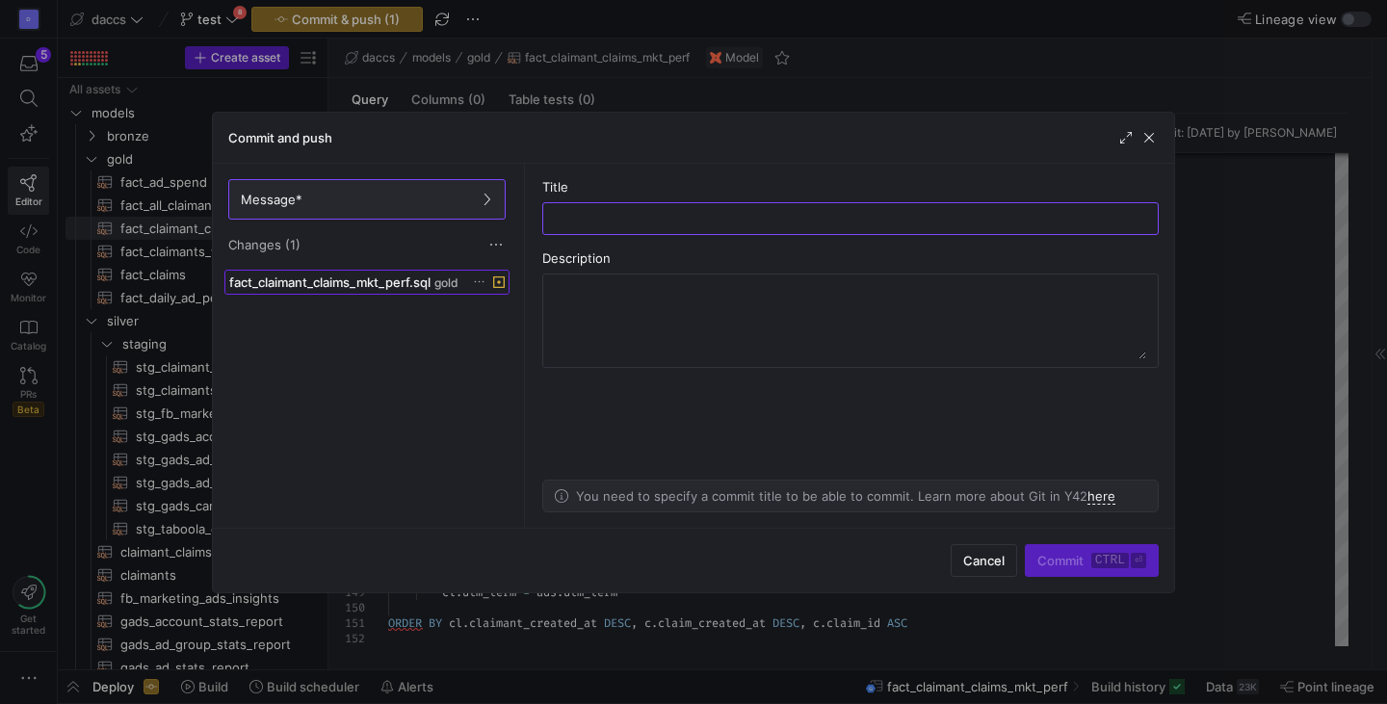
click at [427, 290] on span at bounding box center [366, 282] width 283 height 23
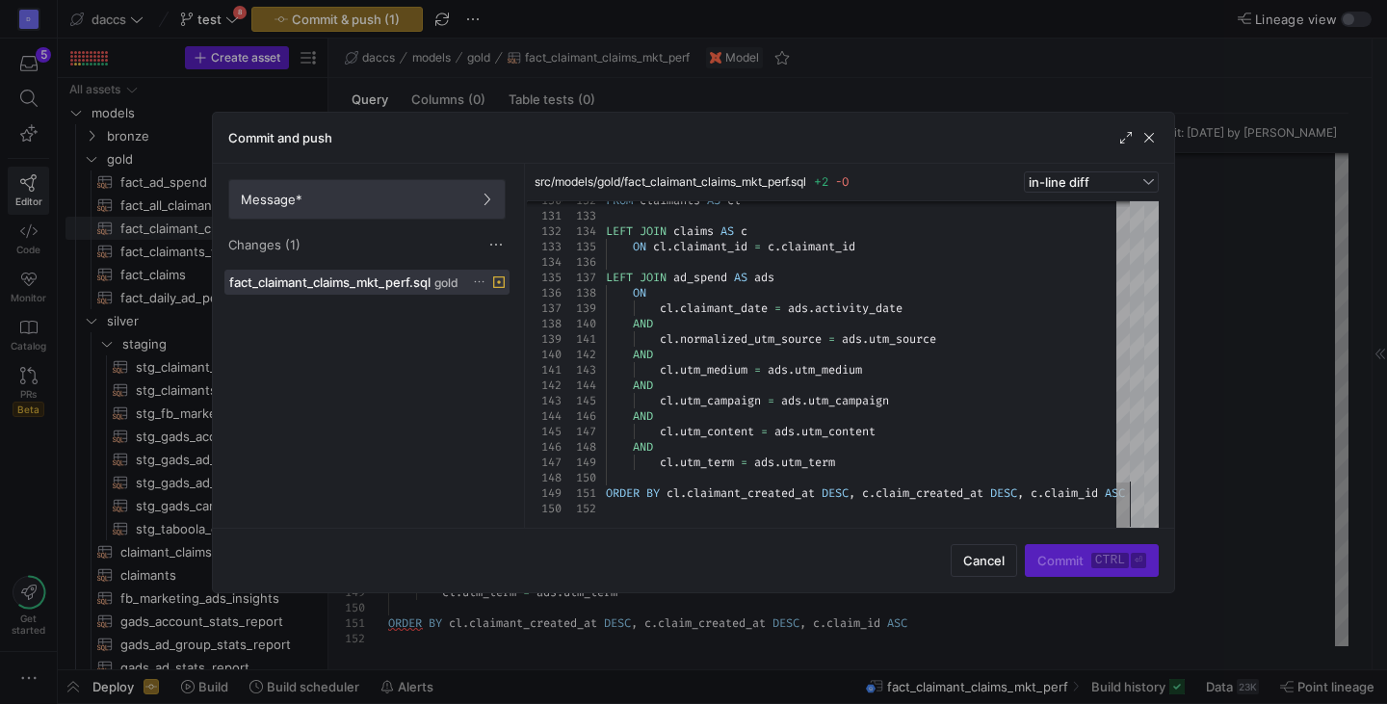
click at [342, 205] on span "Message*" at bounding box center [367, 199] width 252 height 15
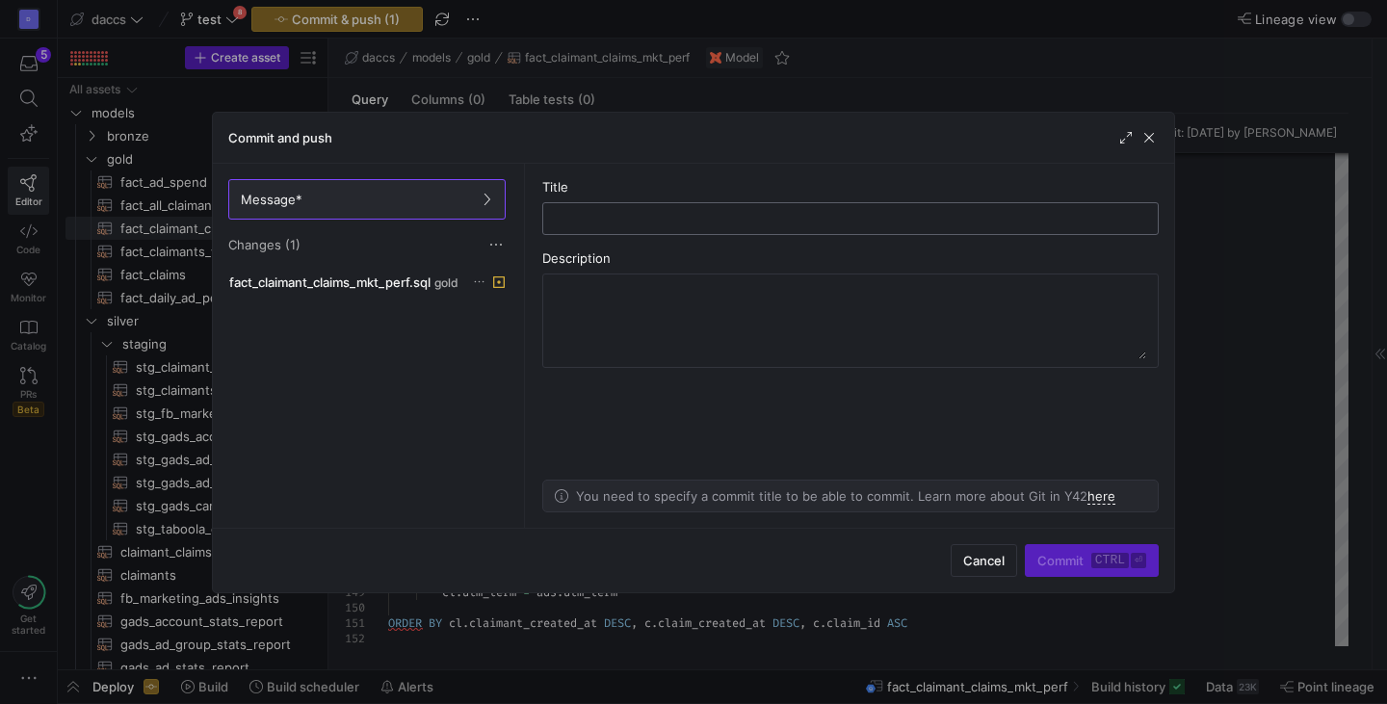
click at [708, 203] on div at bounding box center [851, 218] width 584 height 31
type input "Claim Date"
click at [1069, 561] on span "Commit ctrl ⏎" at bounding box center [1092, 560] width 109 height 15
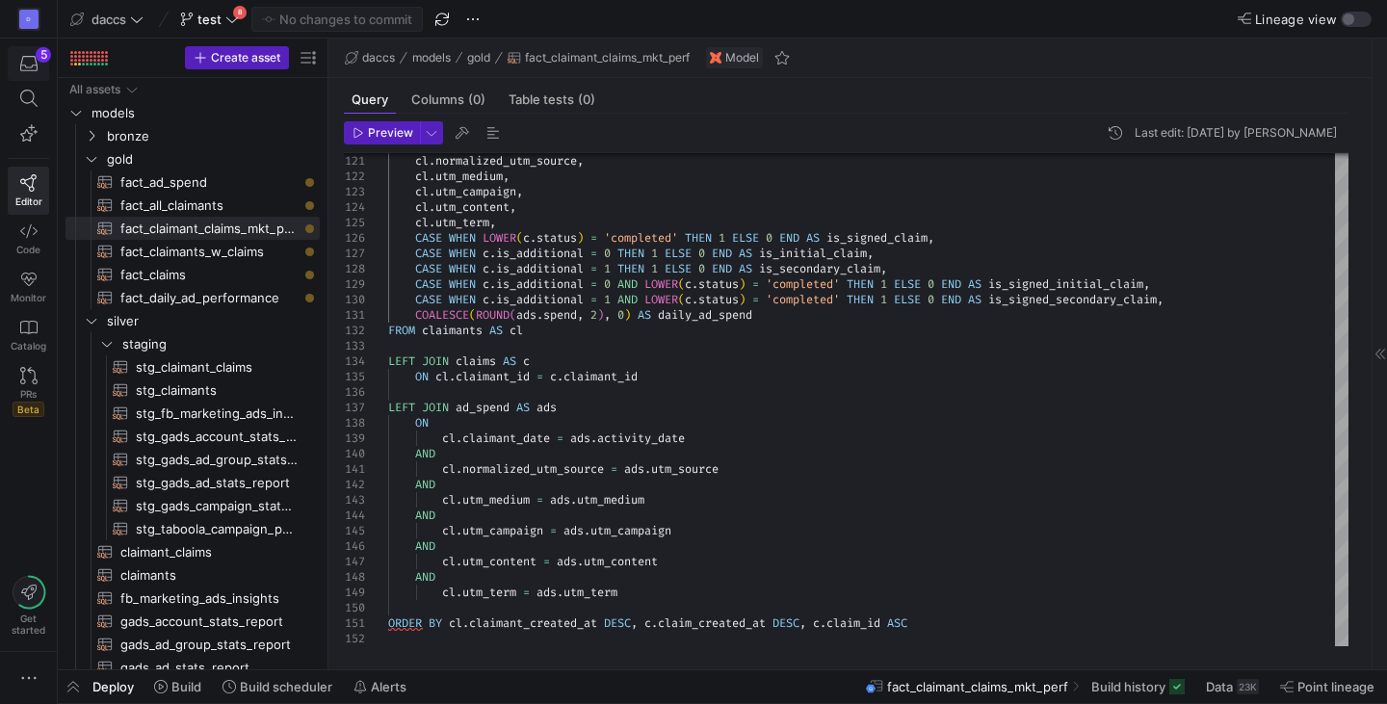
click at [17, 69] on div "button" at bounding box center [28, 63] width 24 height 17
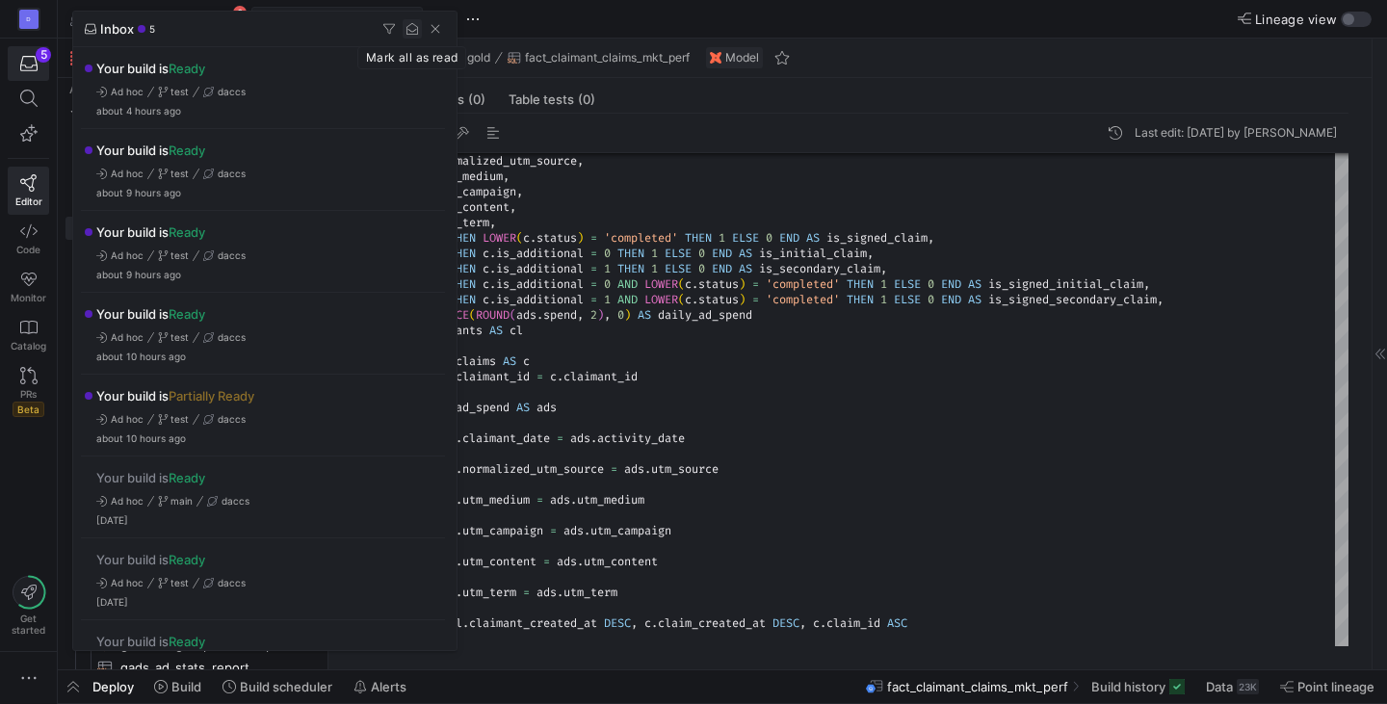
click at [417, 35] on span "button" at bounding box center [412, 28] width 19 height 19
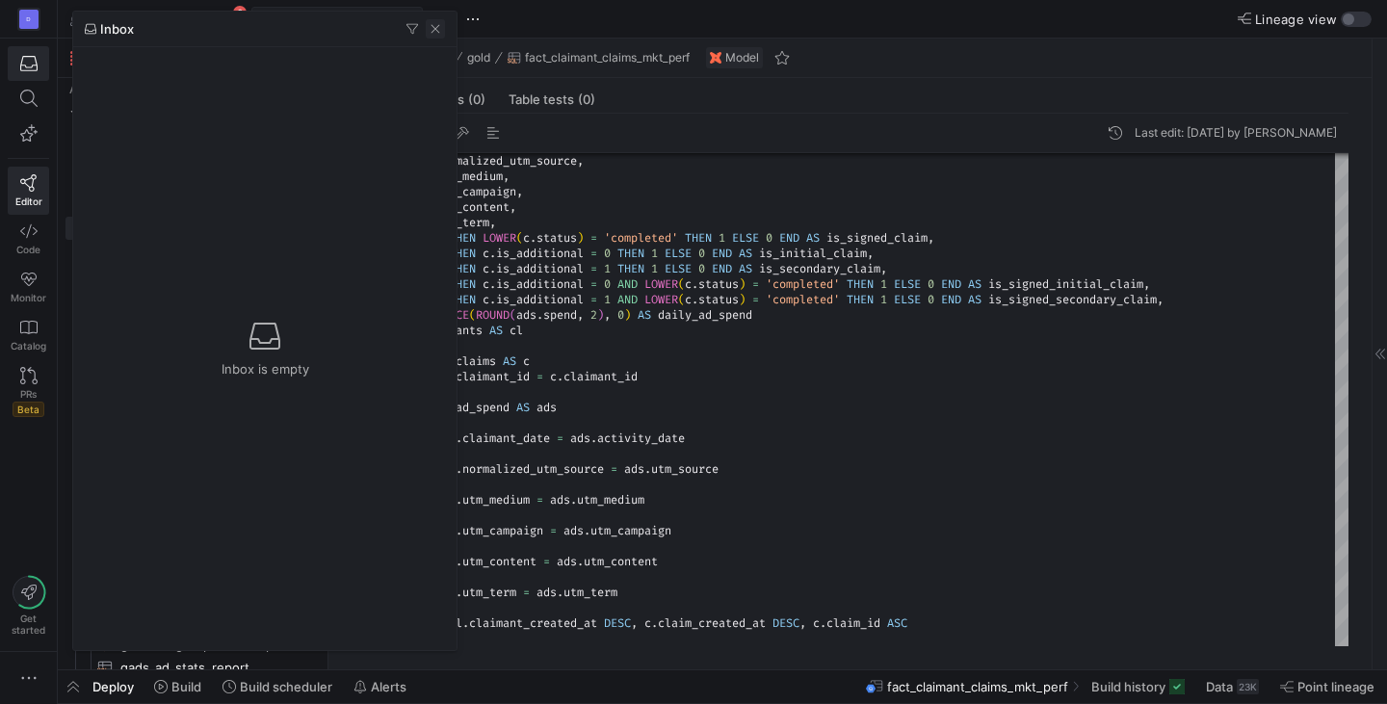
click at [431, 33] on span "button" at bounding box center [435, 28] width 19 height 19
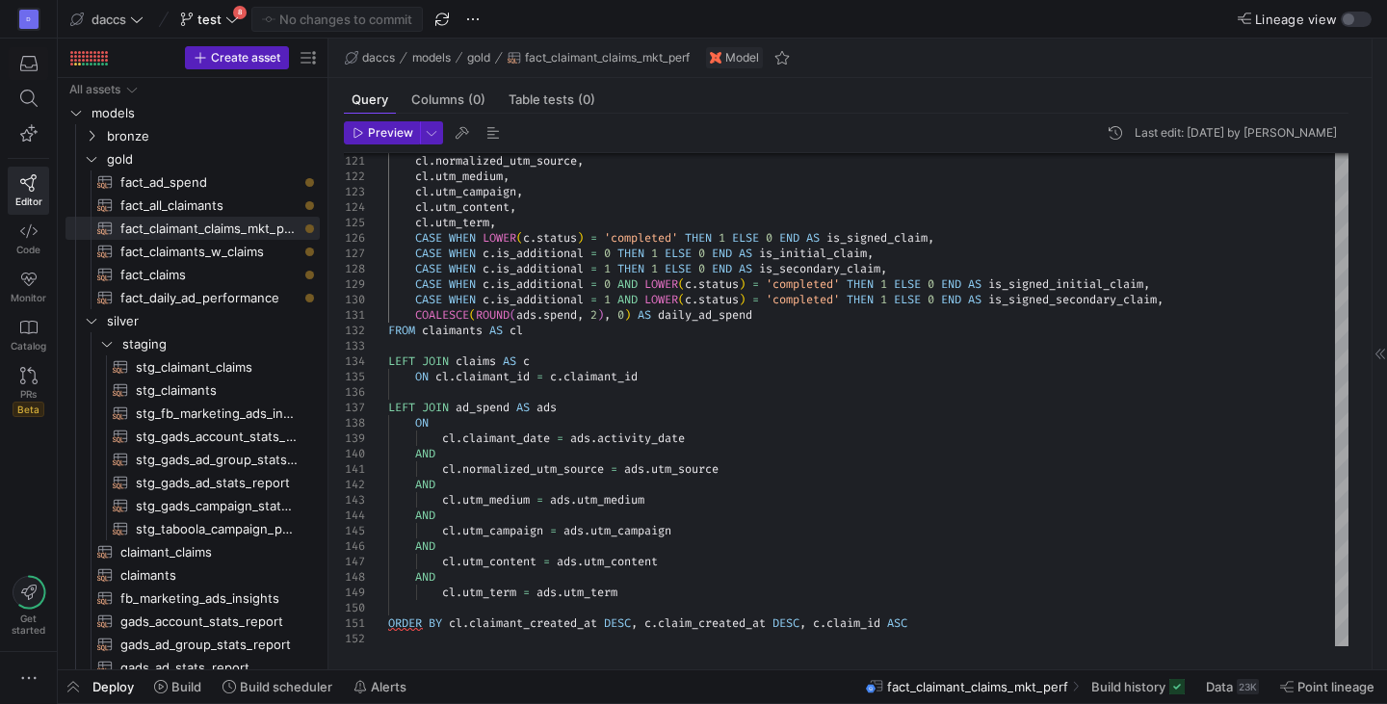
click at [20, 472] on div "D Editor Code Monitor Catalog PRs Beta Get started" at bounding box center [28, 352] width 57 height 704
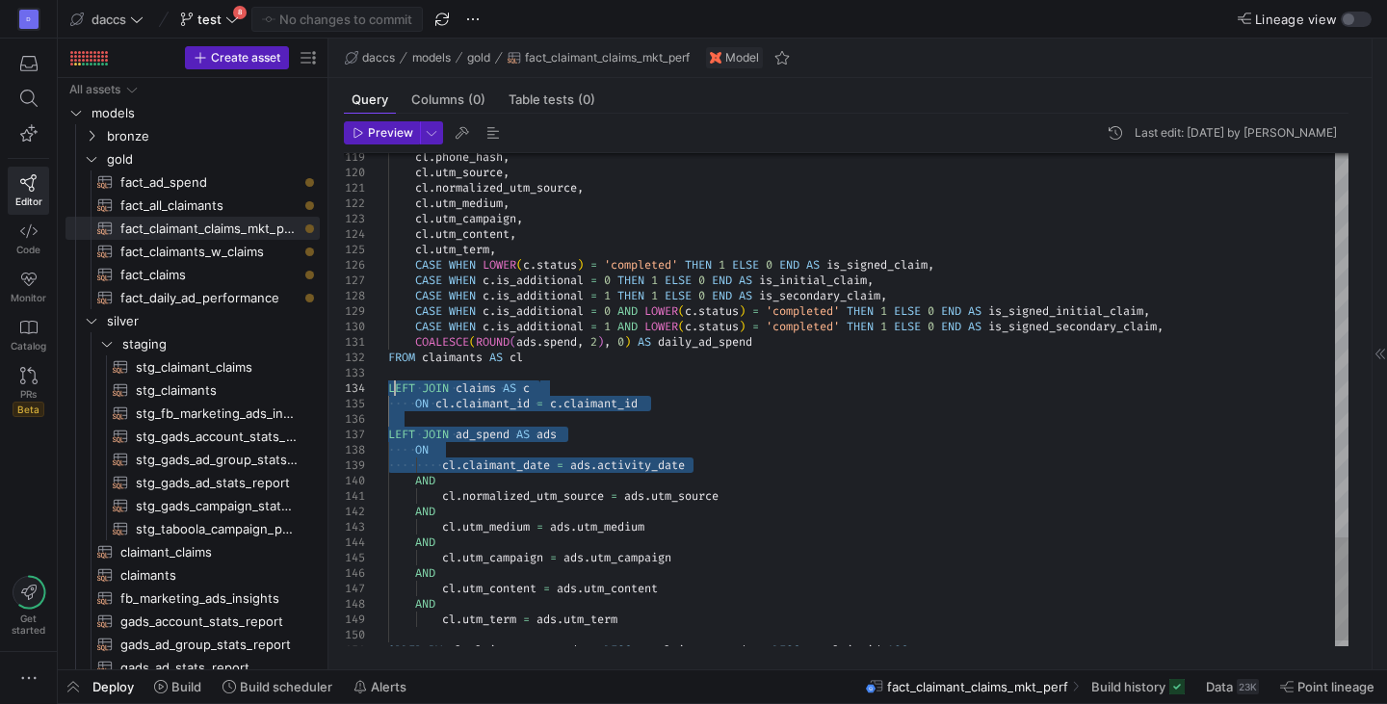
drag, startPoint x: 719, startPoint y: 472, endPoint x: 396, endPoint y: 340, distance: 348.7
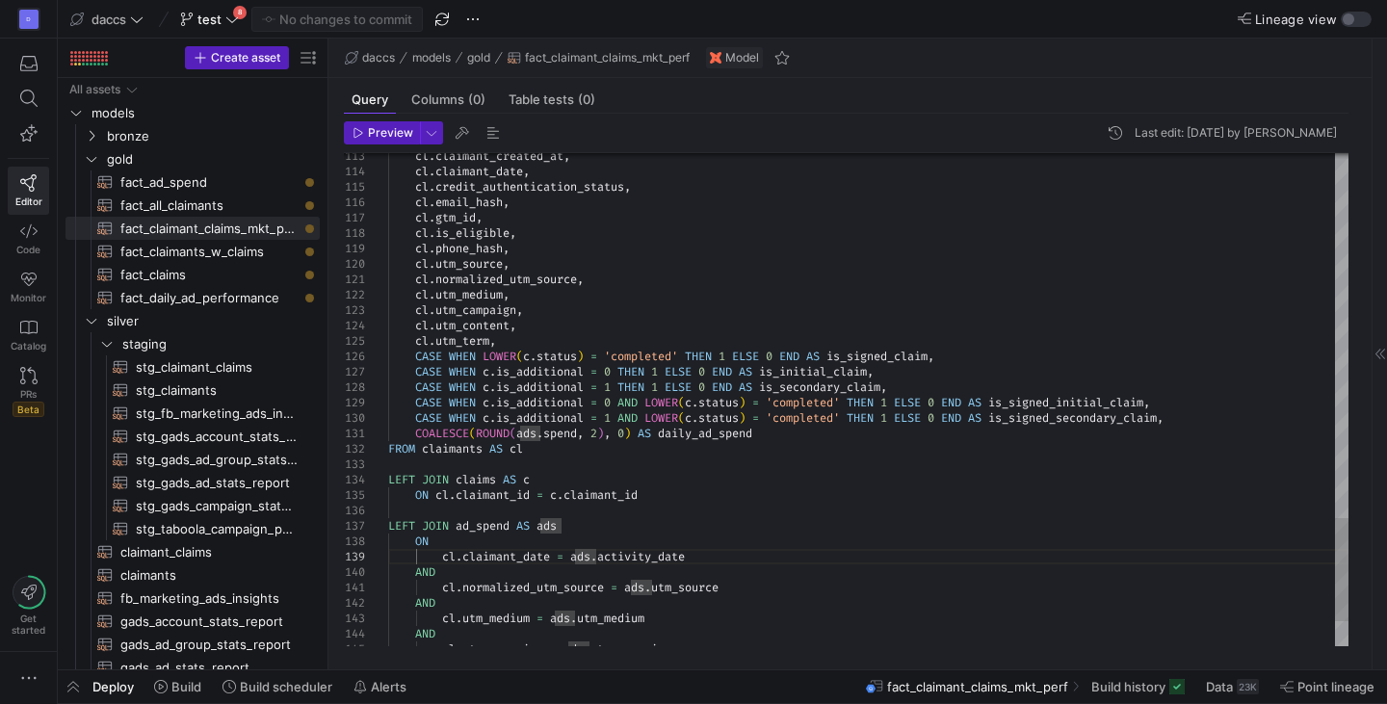
type textarea "cl.normalized_utm_source, cl.utm_medium, cl.utm_campaign, cl.utm_content, cl.ut…"
